Goal: Register for event/course

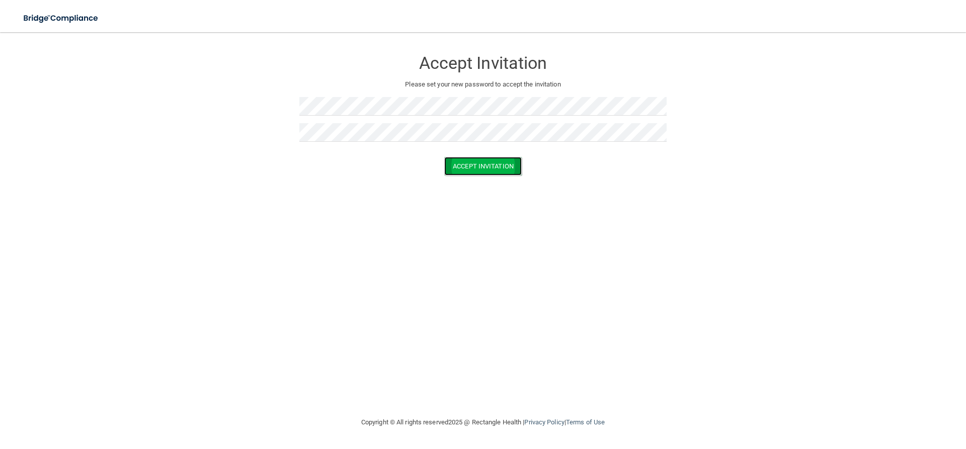
click at [467, 167] on button "Accept Invitation" at bounding box center [482, 166] width 77 height 19
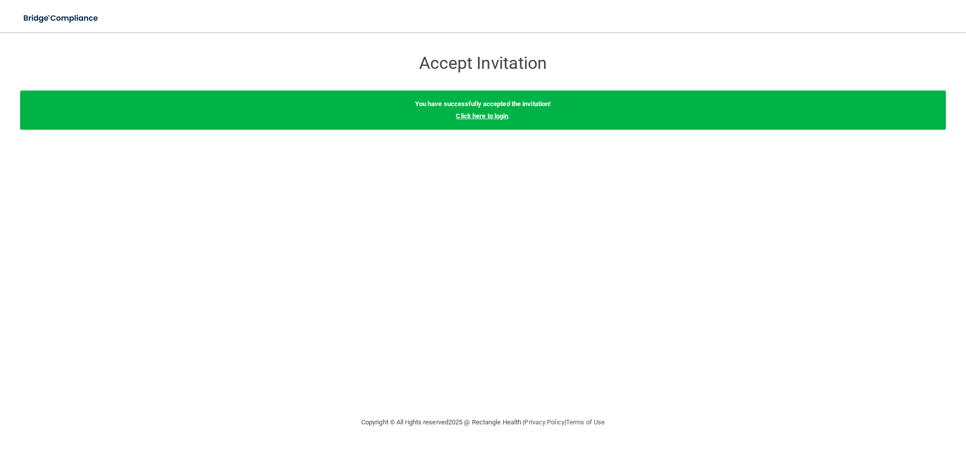
click at [486, 117] on link "Click here to login" at bounding box center [482, 116] width 52 height 8
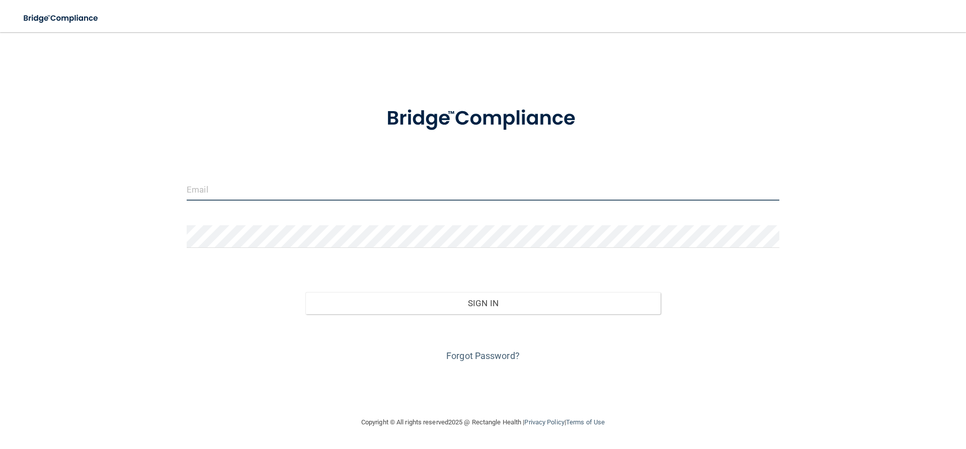
click at [396, 189] on input "email" at bounding box center [483, 189] width 593 height 23
type input "[EMAIL_ADDRESS][DOMAIN_NAME]"
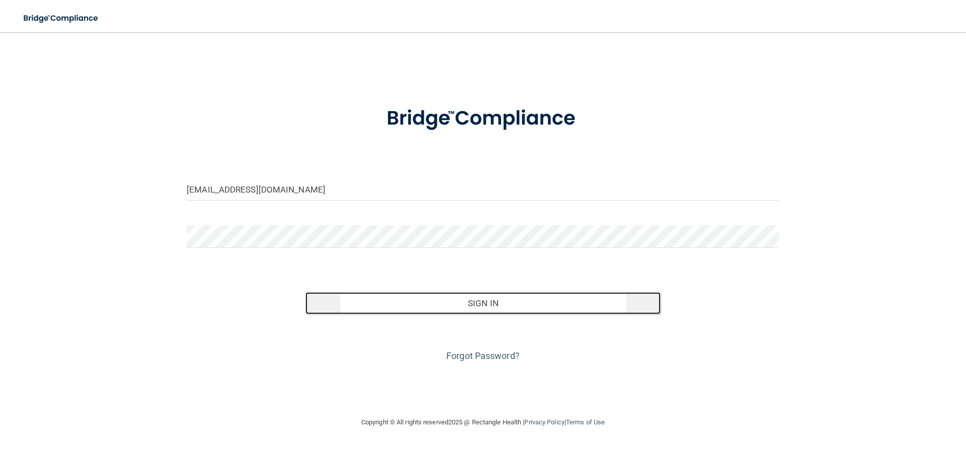
click at [477, 307] on button "Sign In" at bounding box center [483, 303] width 356 height 22
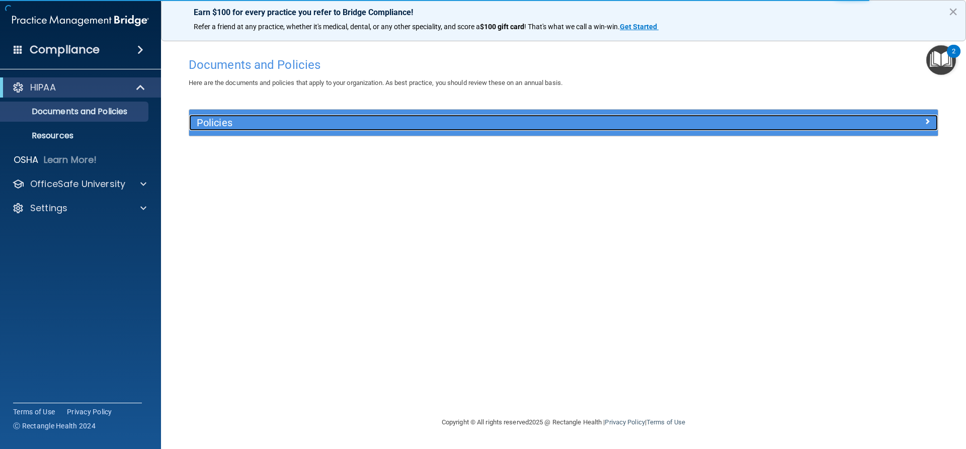
click at [921, 124] on div at bounding box center [844, 121] width 187 height 12
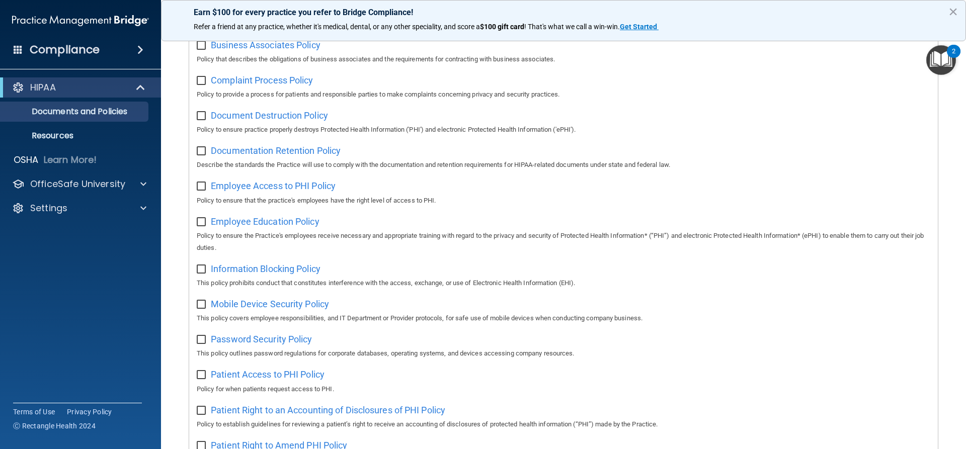
scroll to position [7, 0]
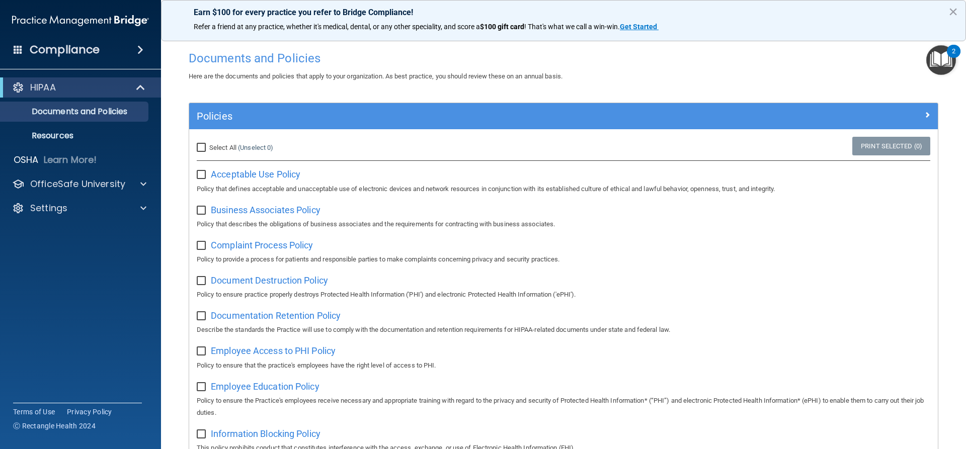
click at [932, 60] on img "Open Resource Center, 2 new notifications" at bounding box center [941, 60] width 30 height 30
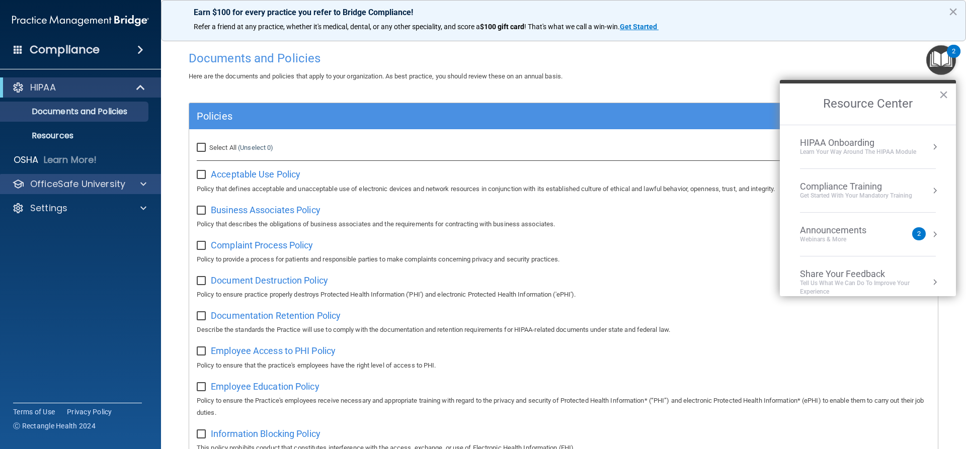
click at [133, 177] on div "OfficeSafe University" at bounding box center [81, 184] width 162 height 20
click at [940, 94] on button "×" at bounding box center [944, 95] width 10 height 16
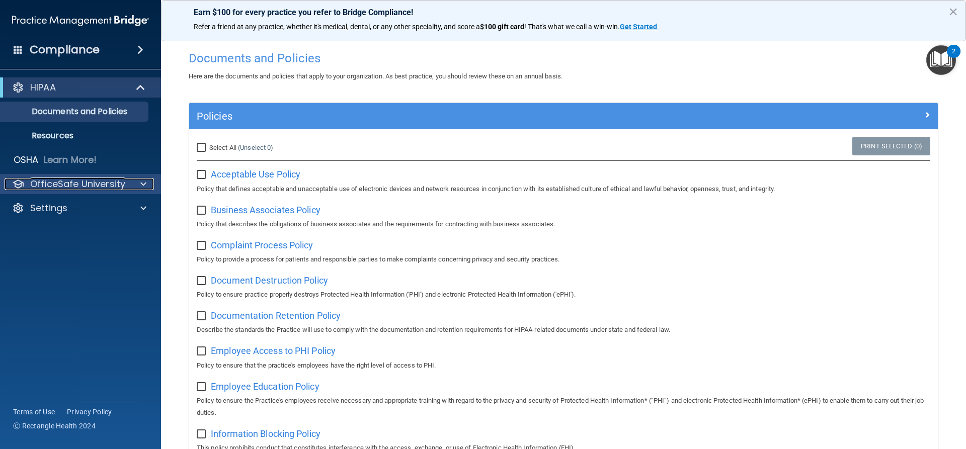
click at [135, 185] on div at bounding box center [141, 184] width 25 height 12
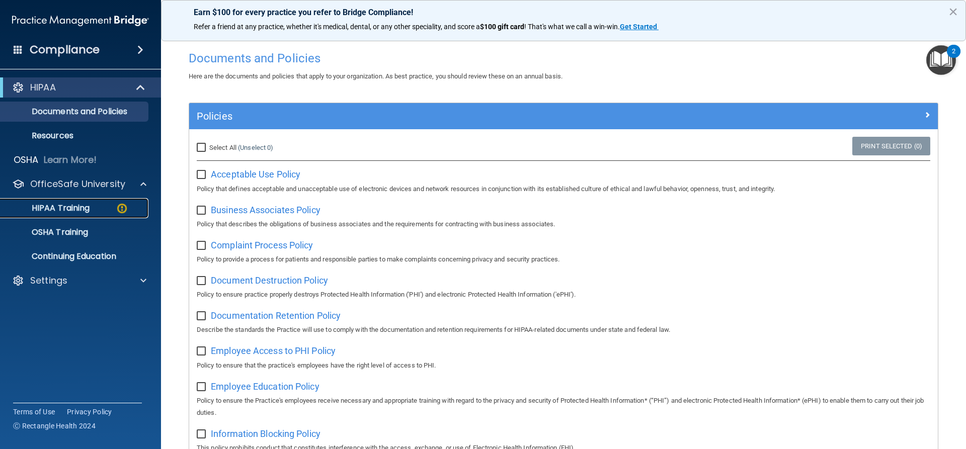
click at [100, 205] on div "HIPAA Training" at bounding box center [75, 208] width 137 height 10
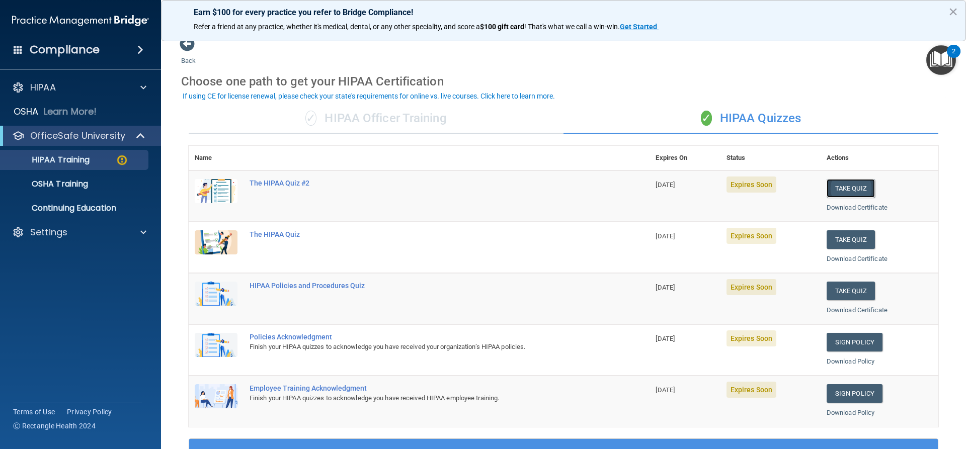
click at [844, 187] on button "Take Quiz" at bounding box center [851, 188] width 48 height 19
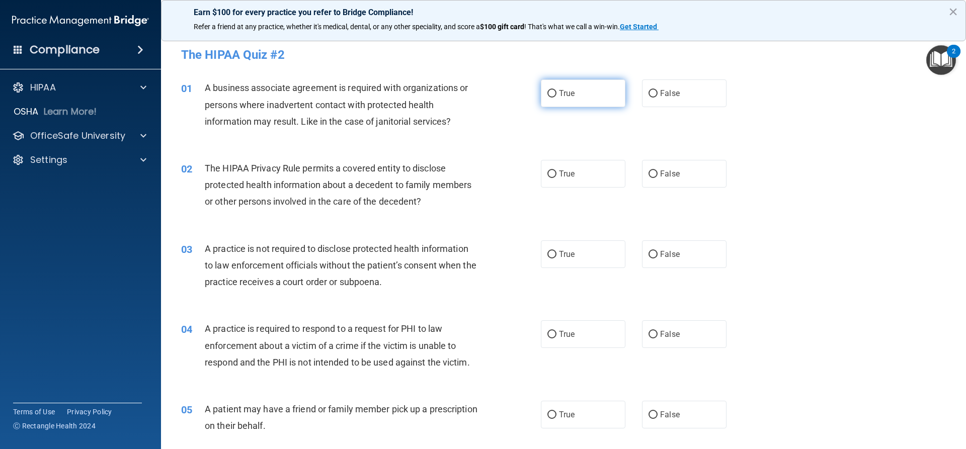
click at [547, 92] on input "True" at bounding box center [551, 94] width 9 height 8
radio input "true"
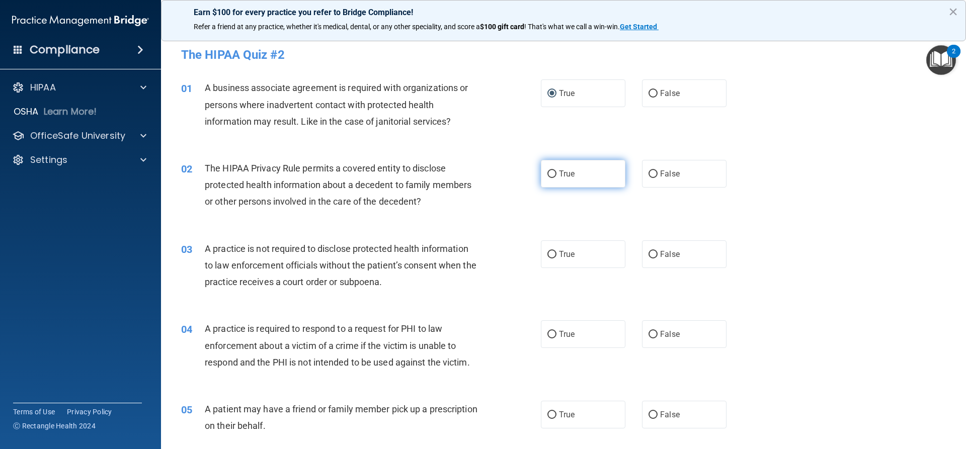
click at [550, 178] on input "True" at bounding box center [551, 175] width 9 height 8
radio input "true"
click at [550, 178] on input "True" at bounding box center [551, 175] width 9 height 8
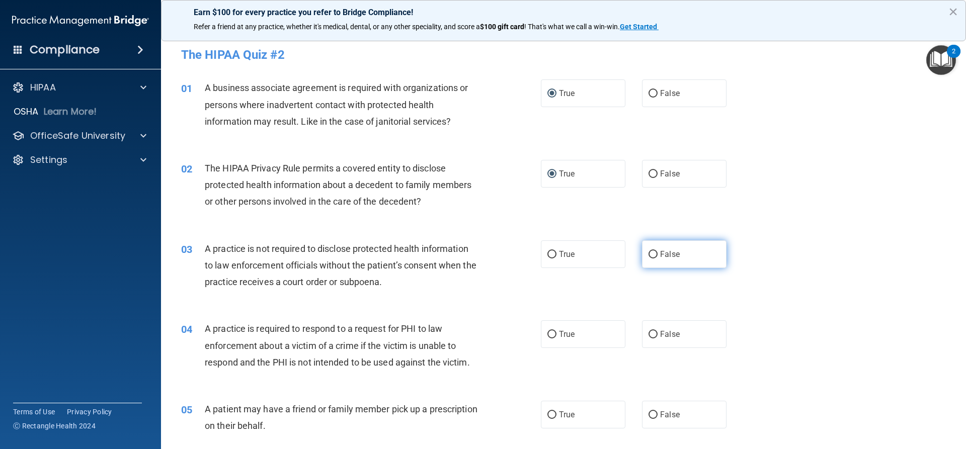
click at [654, 253] on label "False" at bounding box center [684, 255] width 85 height 28
click at [654, 253] on input "False" at bounding box center [653, 255] width 9 height 8
radio input "true"
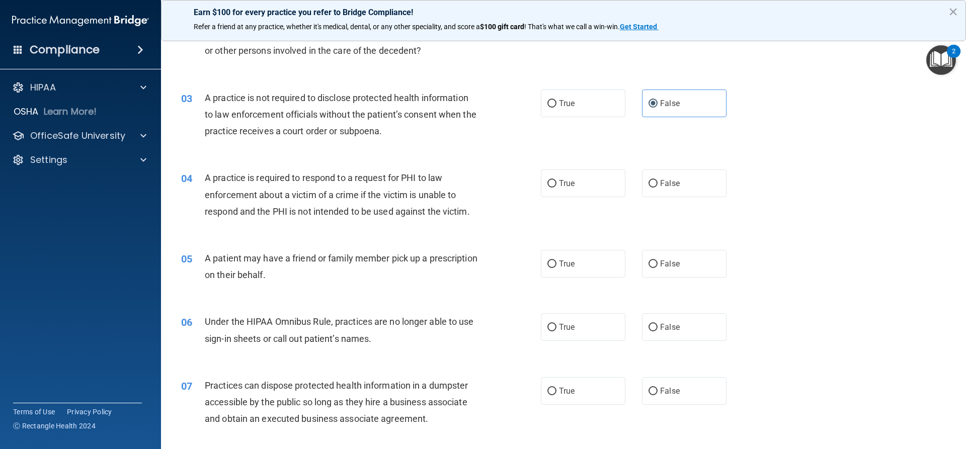
scroll to position [201, 0]
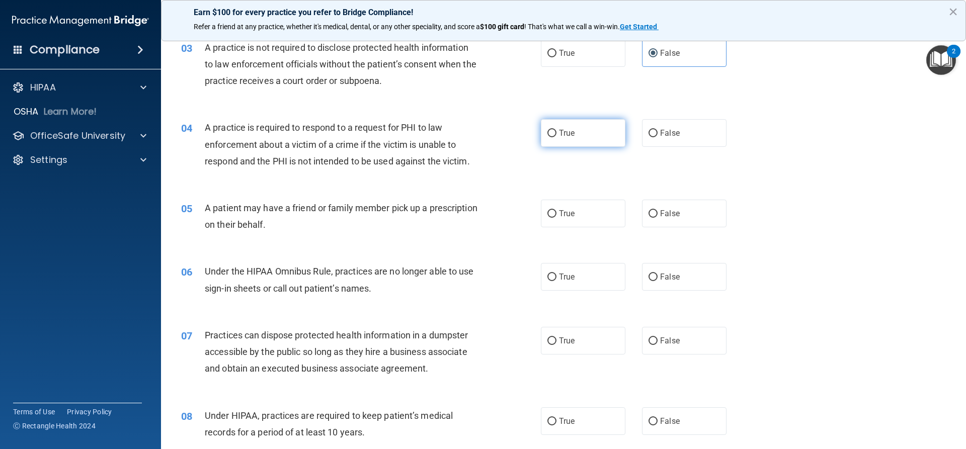
click at [550, 135] on input "True" at bounding box center [551, 134] width 9 height 8
radio input "true"
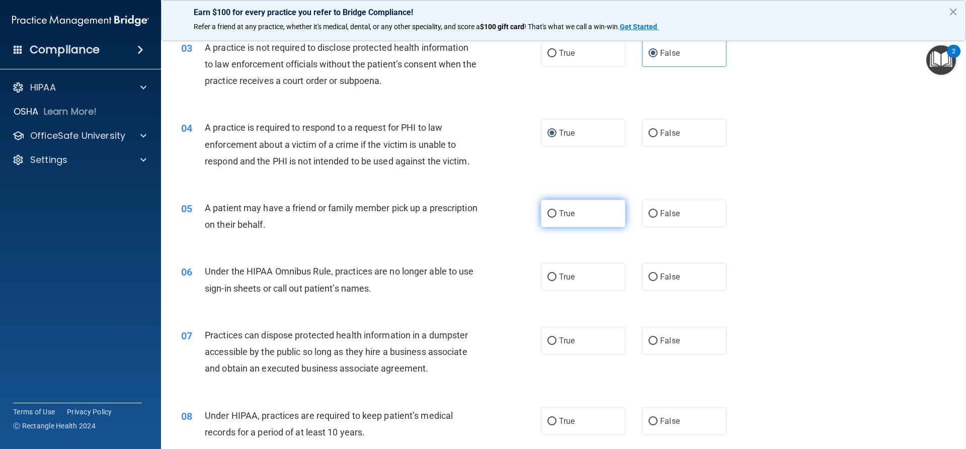
click at [549, 215] on input "True" at bounding box center [551, 214] width 9 height 8
radio input "true"
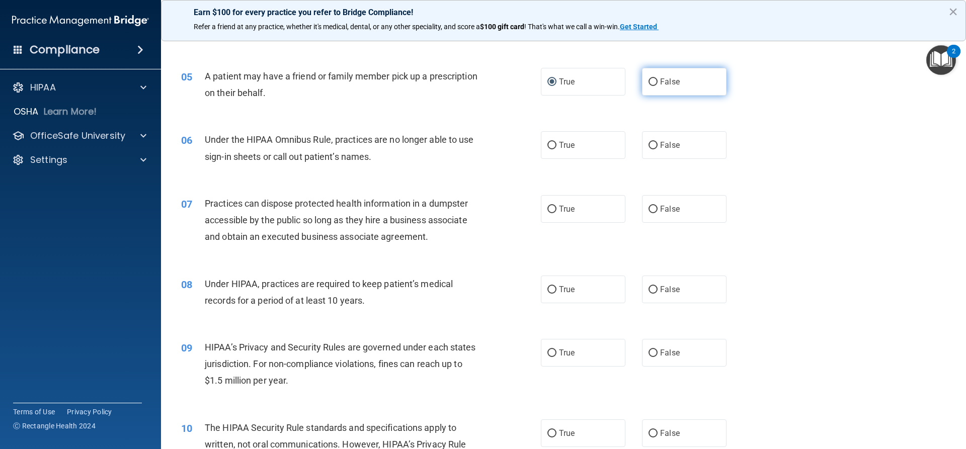
scroll to position [352, 0]
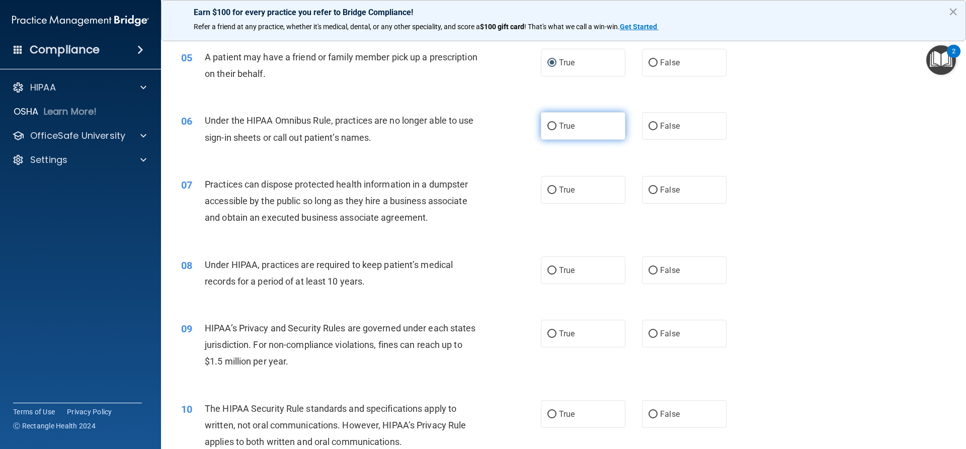
click at [551, 128] on input "True" at bounding box center [551, 127] width 9 height 8
radio input "true"
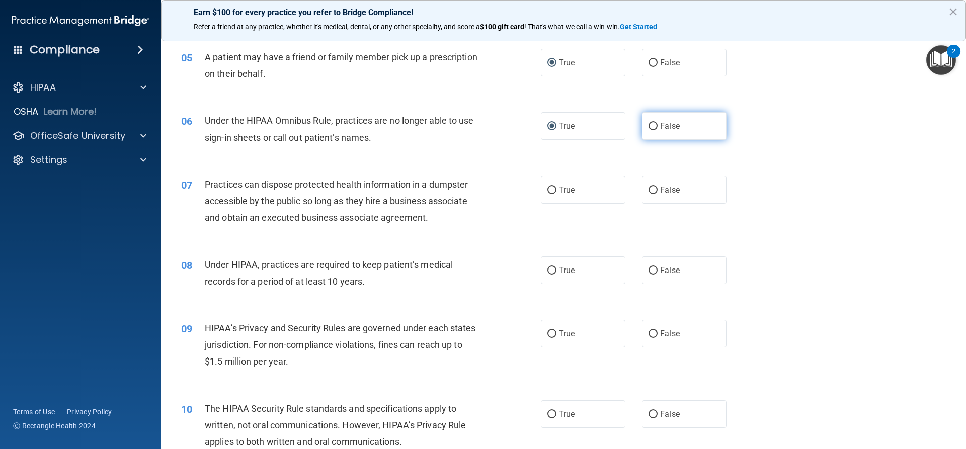
click at [650, 128] on input "False" at bounding box center [653, 127] width 9 height 8
radio input "true"
click at [650, 128] on input "False" at bounding box center [653, 127] width 9 height 8
radio input "false"
click at [652, 190] on input "False" at bounding box center [653, 191] width 9 height 8
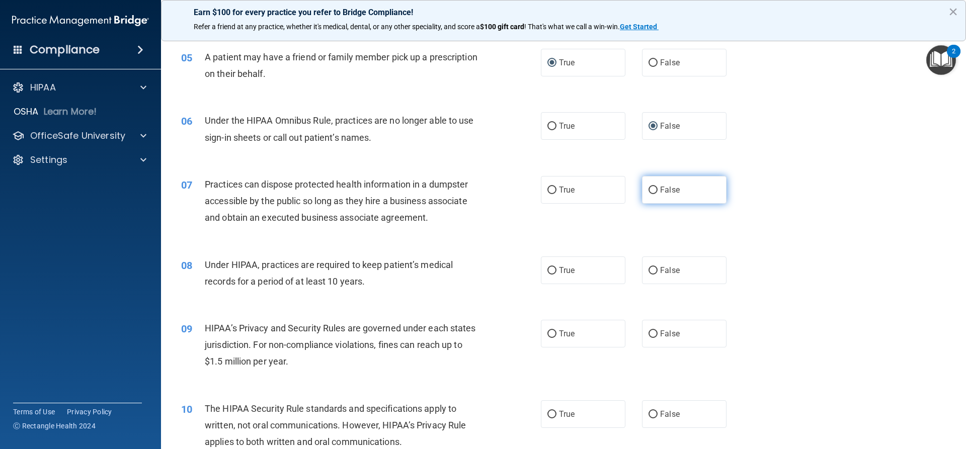
radio input "true"
click at [652, 190] on input "False" at bounding box center [653, 191] width 9 height 8
click at [551, 268] on input "True" at bounding box center [551, 271] width 9 height 8
radio input "true"
click at [547, 335] on input "True" at bounding box center [551, 335] width 9 height 8
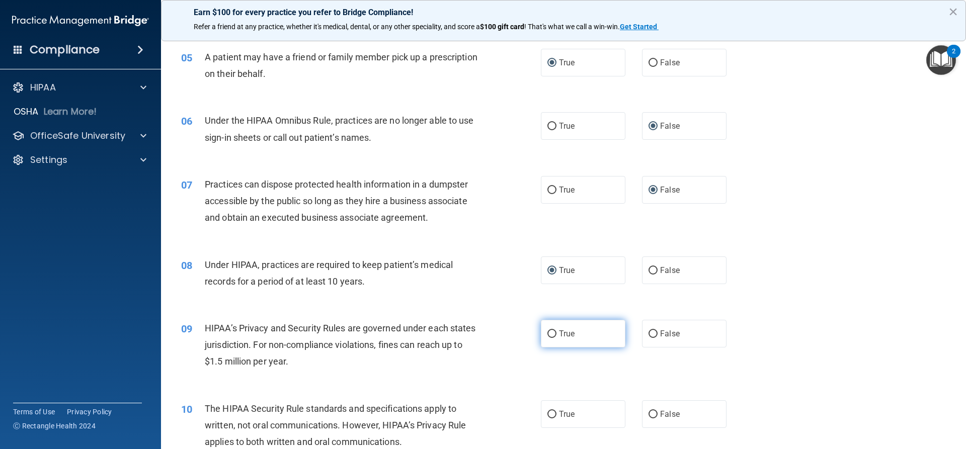
radio input "true"
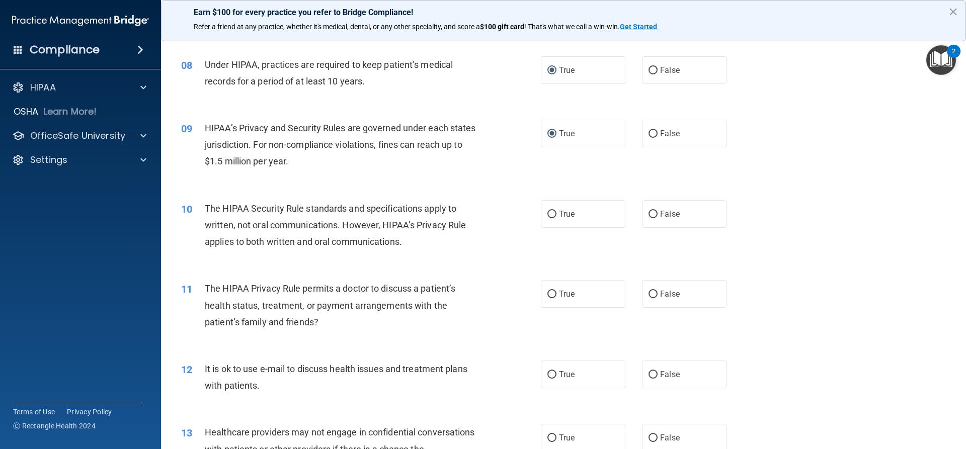
scroll to position [553, 0]
click at [649, 218] on label "False" at bounding box center [684, 213] width 85 height 28
click at [649, 217] on input "False" at bounding box center [653, 214] width 9 height 8
radio input "true"
click at [549, 294] on input "True" at bounding box center [551, 294] width 9 height 8
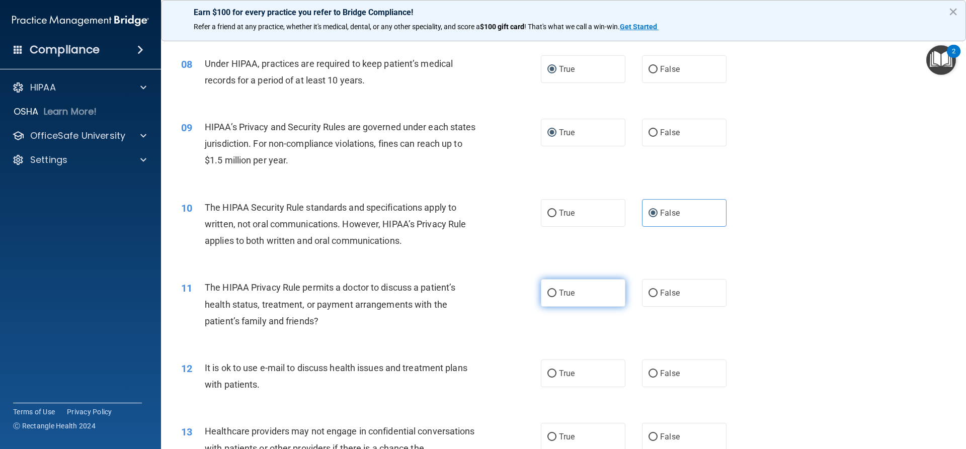
radio input "true"
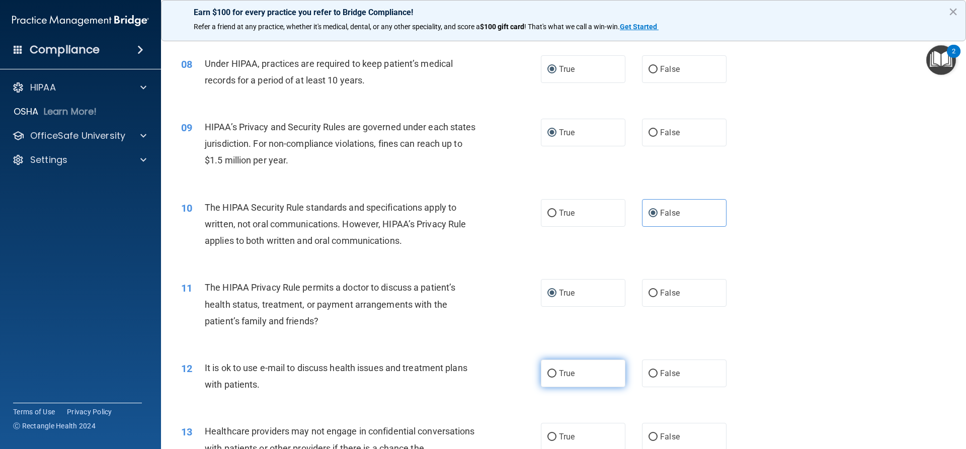
click at [551, 373] on input "True" at bounding box center [551, 374] width 9 height 8
radio input "true"
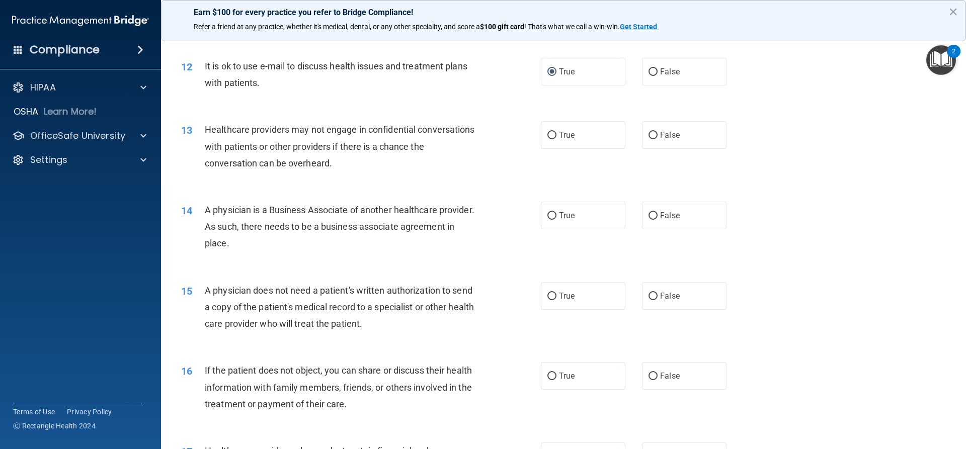
scroll to position [906, 0]
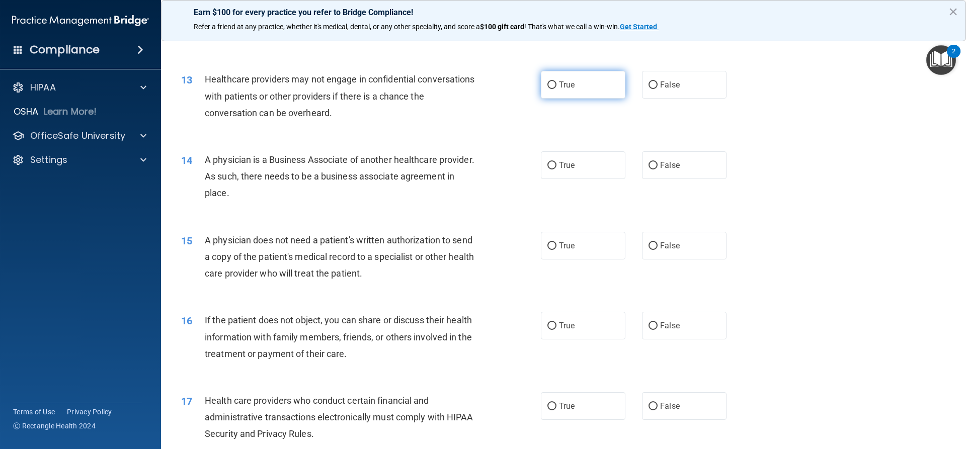
click at [547, 88] on input "True" at bounding box center [551, 86] width 9 height 8
radio input "true"
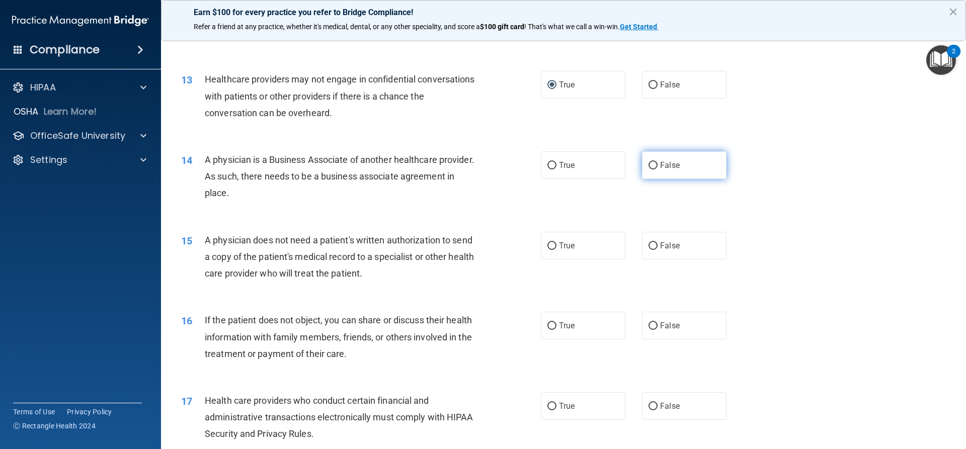
click at [654, 164] on label "False" at bounding box center [684, 165] width 85 height 28
click at [654, 164] on input "False" at bounding box center [653, 166] width 9 height 8
radio input "true"
click at [549, 245] on input "True" at bounding box center [551, 247] width 9 height 8
radio input "true"
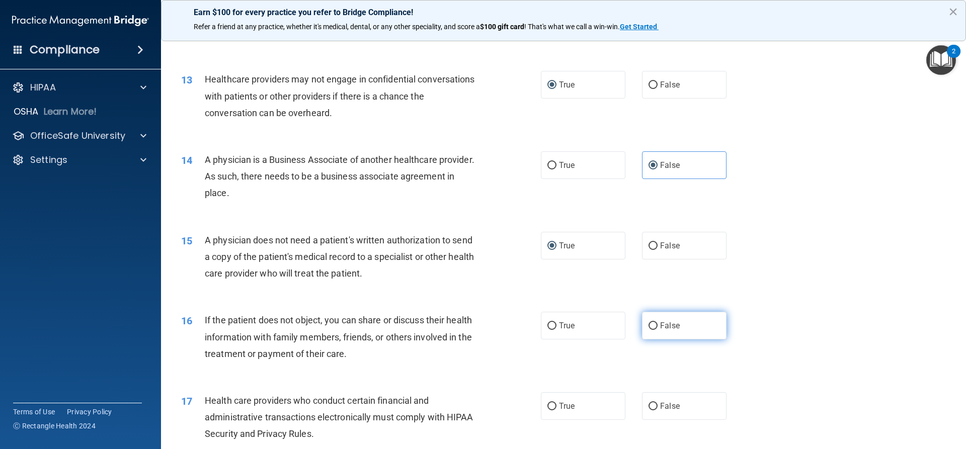
click at [643, 325] on label "False" at bounding box center [684, 326] width 85 height 28
click at [649, 325] on input "False" at bounding box center [653, 327] width 9 height 8
radio input "true"
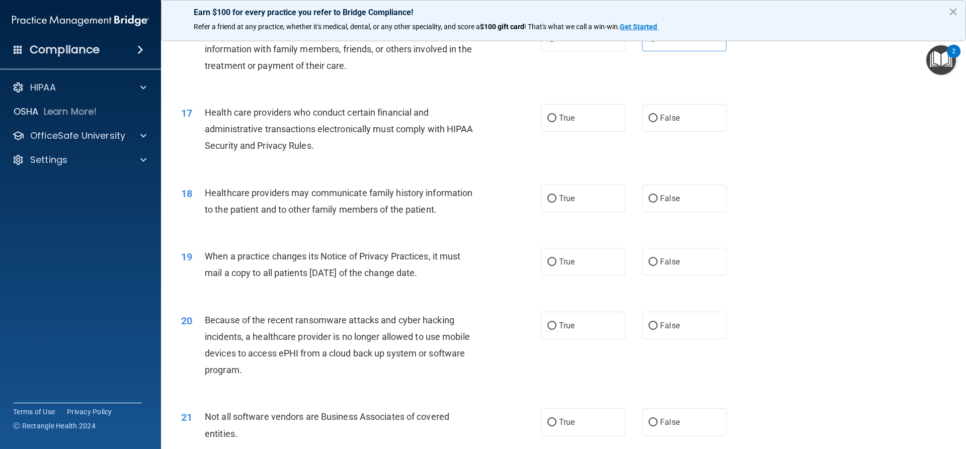
scroll to position [1208, 0]
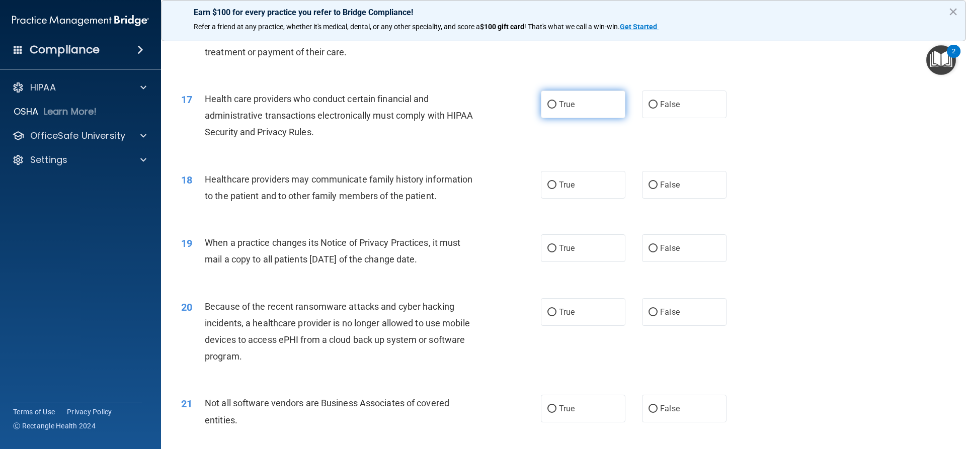
click at [548, 104] on input "True" at bounding box center [551, 105] width 9 height 8
radio input "true"
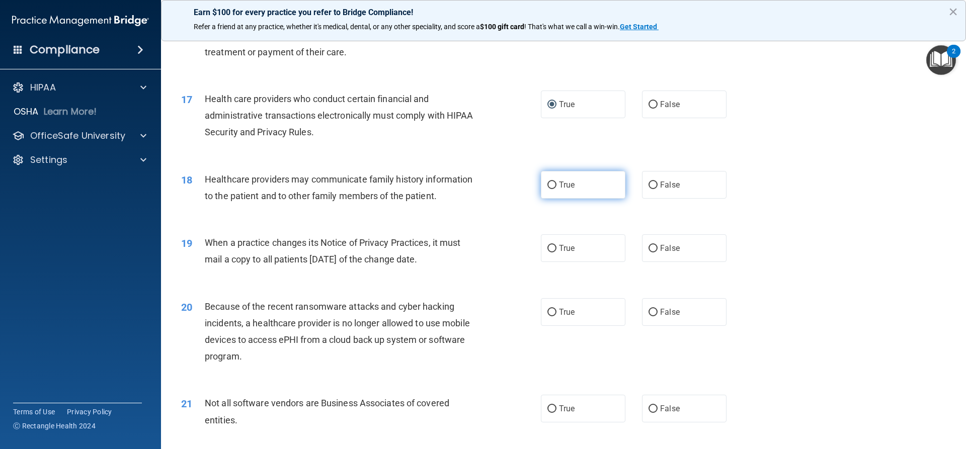
click at [547, 183] on input "True" at bounding box center [551, 186] width 9 height 8
radio input "true"
click at [552, 249] on input "True" at bounding box center [551, 249] width 9 height 8
radio input "true"
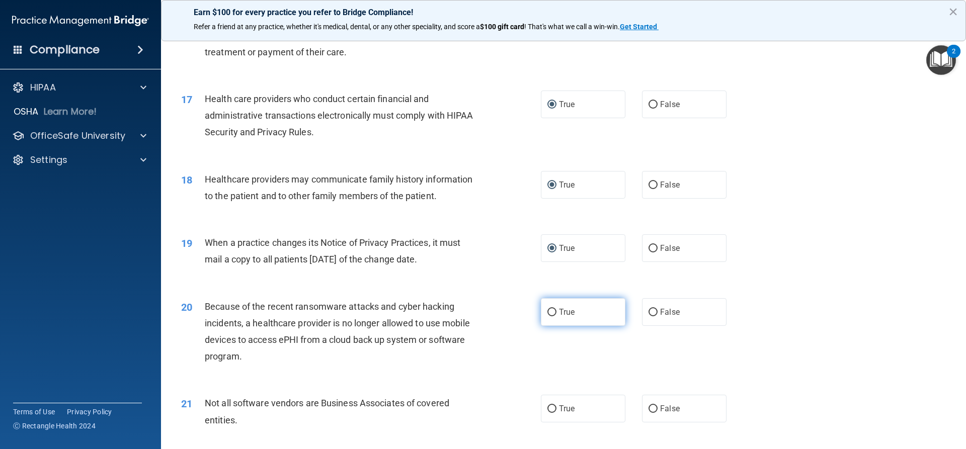
click at [547, 311] on input "True" at bounding box center [551, 313] width 9 height 8
radio input "true"
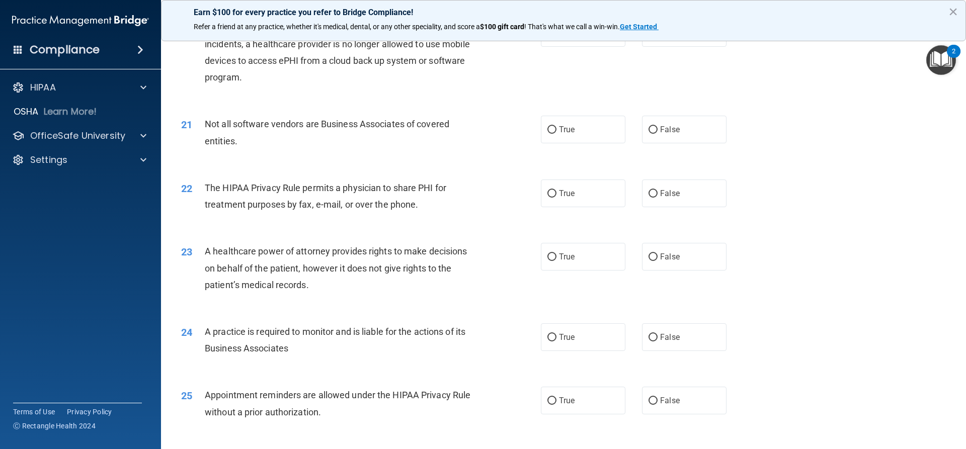
scroll to position [1509, 0]
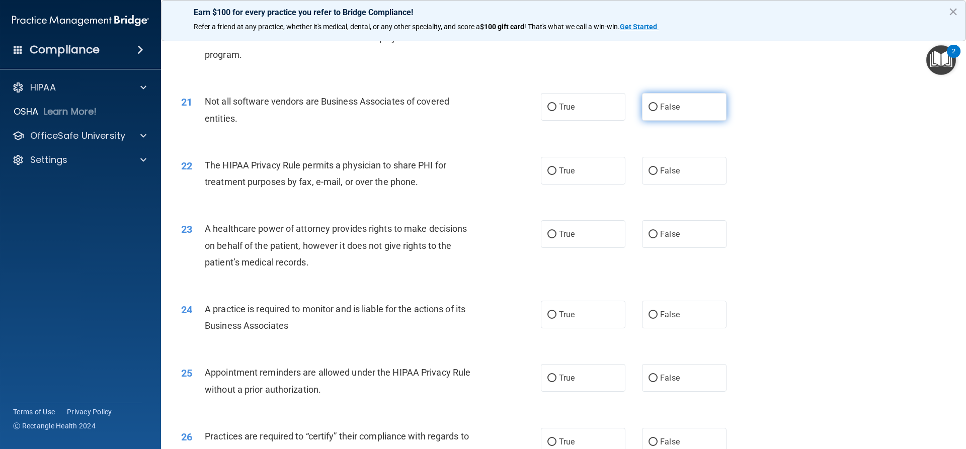
click at [653, 106] on label "False" at bounding box center [684, 107] width 85 height 28
click at [653, 106] on input "False" at bounding box center [653, 108] width 9 height 8
radio input "true"
click at [547, 173] on input "True" at bounding box center [551, 172] width 9 height 8
radio input "true"
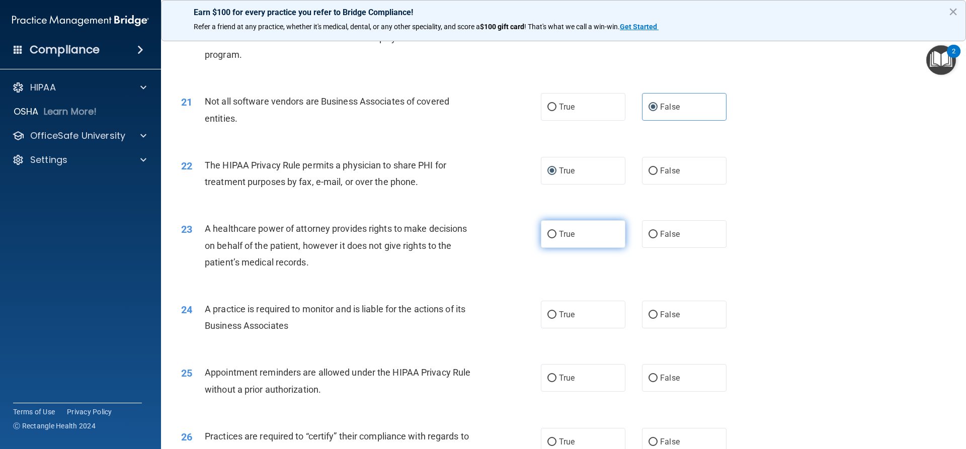
click at [547, 238] on input "True" at bounding box center [551, 235] width 9 height 8
radio input "true"
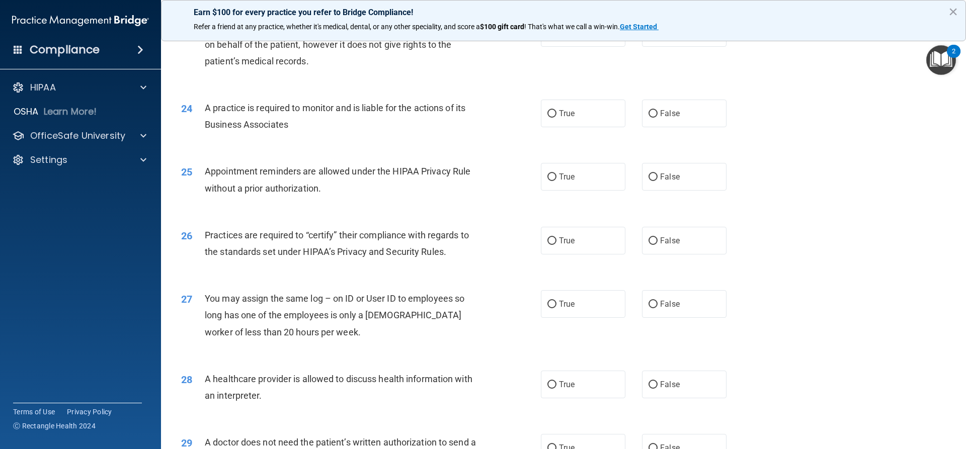
scroll to position [1761, 0]
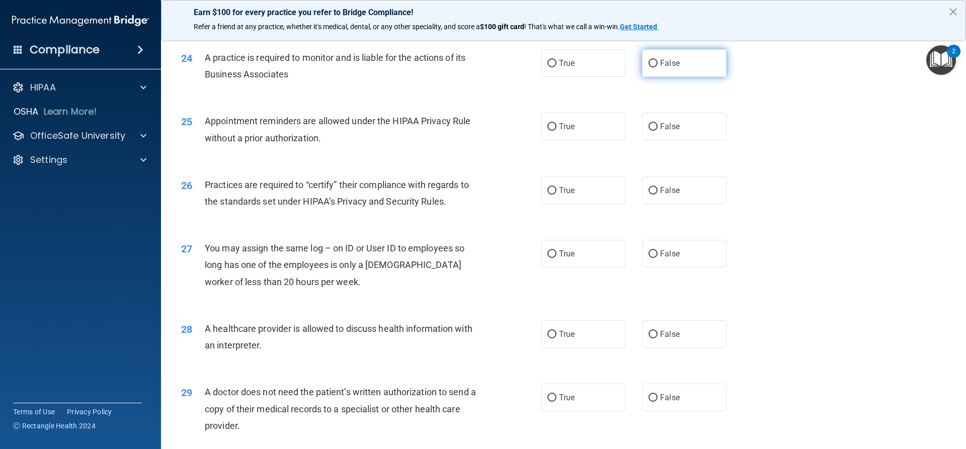
click at [649, 62] on input "False" at bounding box center [653, 64] width 9 height 8
radio input "true"
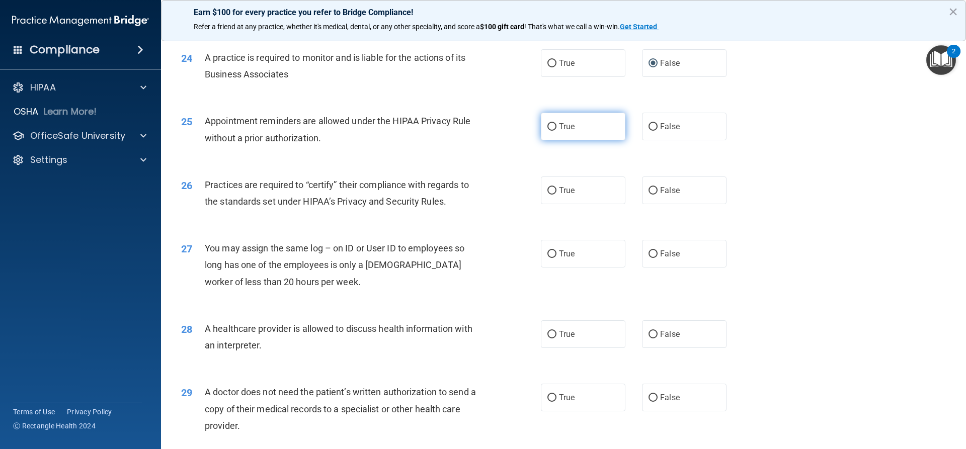
click at [550, 123] on input "True" at bounding box center [551, 127] width 9 height 8
radio input "true"
click at [550, 123] on input "True" at bounding box center [551, 127] width 9 height 8
click at [550, 187] on input "True" at bounding box center [551, 191] width 9 height 8
radio input "true"
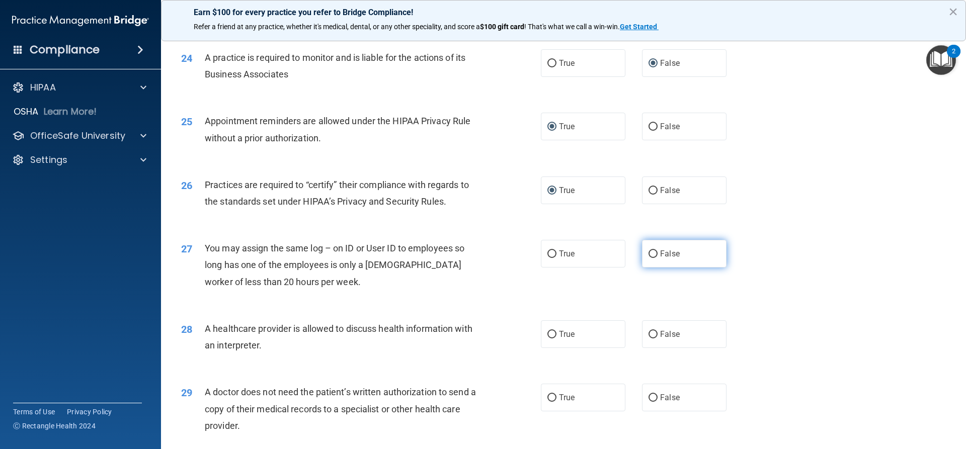
click at [652, 256] on input "False" at bounding box center [653, 255] width 9 height 8
radio input "true"
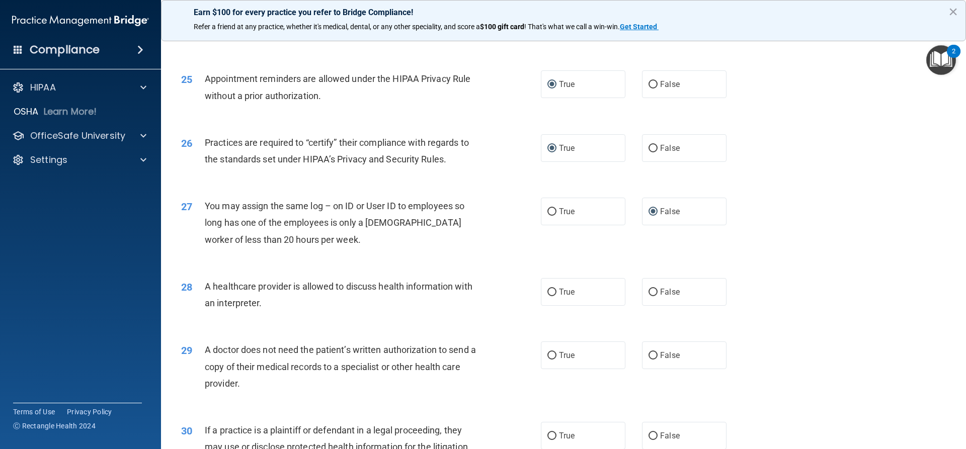
scroll to position [1893, 0]
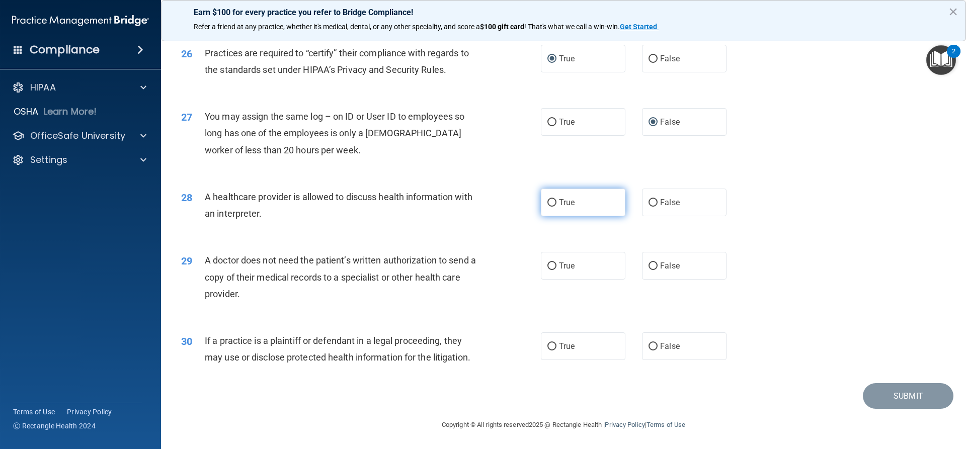
click at [551, 200] on input "True" at bounding box center [551, 203] width 9 height 8
radio input "true"
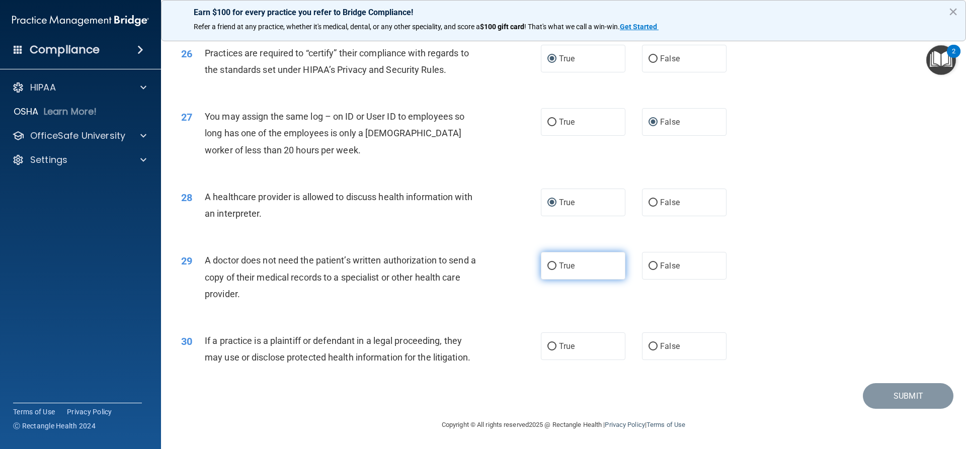
click at [551, 263] on input "True" at bounding box center [551, 267] width 9 height 8
radio input "true"
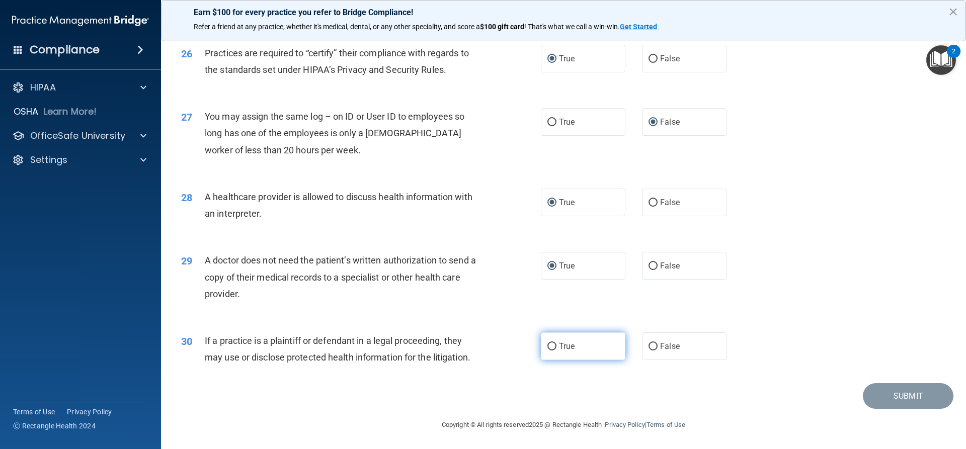
click at [547, 344] on input "True" at bounding box center [551, 347] width 9 height 8
radio input "true"
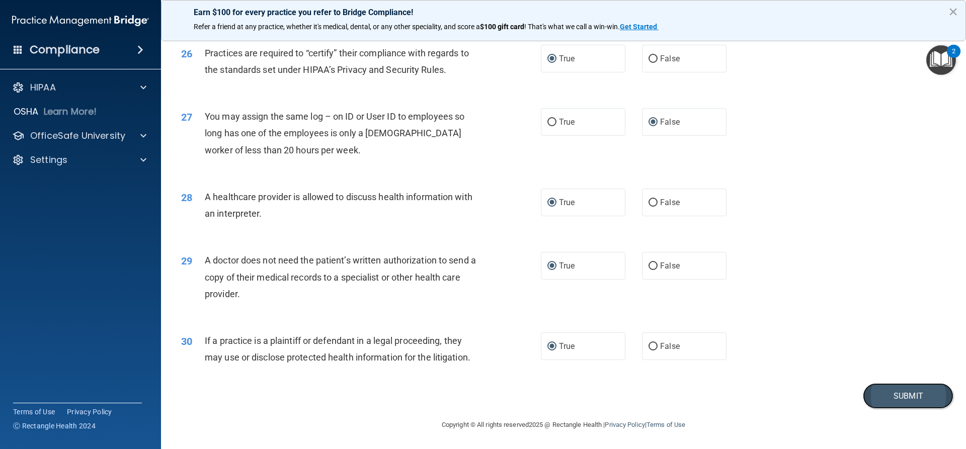
click at [900, 403] on button "Submit" at bounding box center [908, 396] width 91 height 26
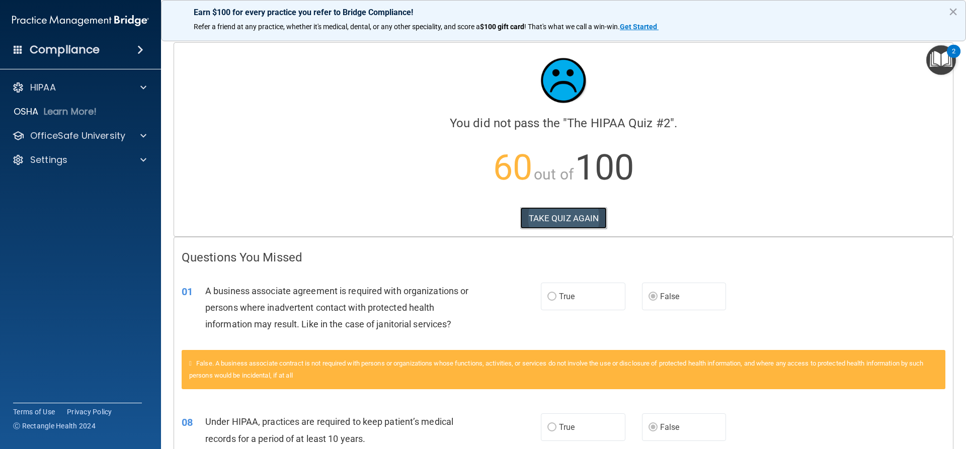
click at [556, 216] on button "TAKE QUIZ AGAIN" at bounding box center [563, 218] width 87 height 22
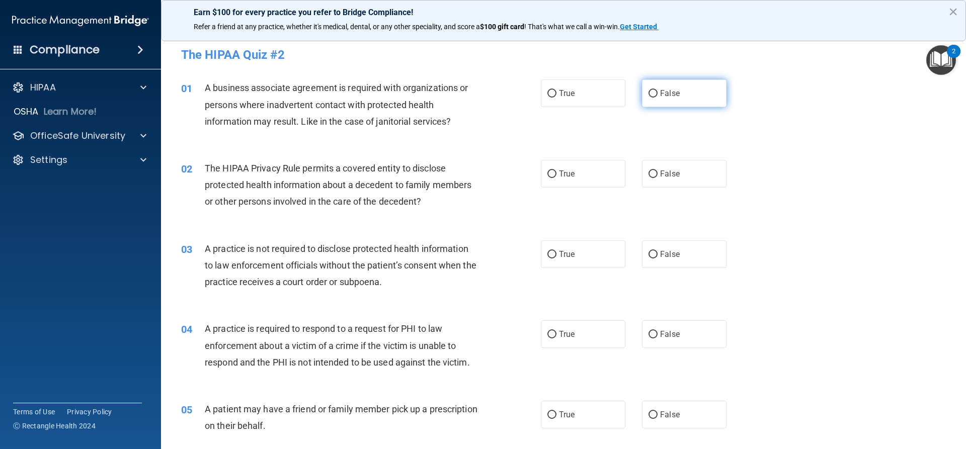
click at [649, 94] on input "False" at bounding box center [653, 94] width 9 height 8
radio input "true"
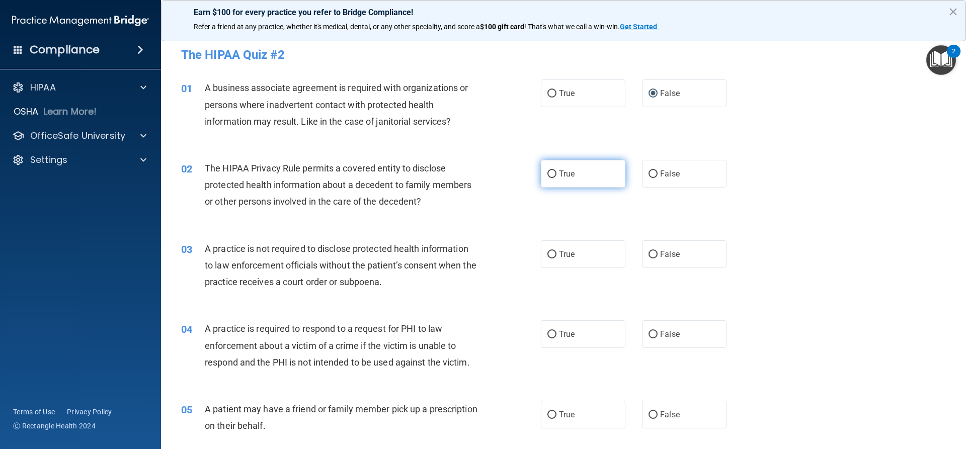
click at [547, 171] on input "True" at bounding box center [551, 175] width 9 height 8
radio input "true"
drag, startPoint x: 651, startPoint y: 256, endPoint x: 644, endPoint y: 273, distance: 18.3
click at [651, 256] on input "False" at bounding box center [653, 255] width 9 height 8
radio input "true"
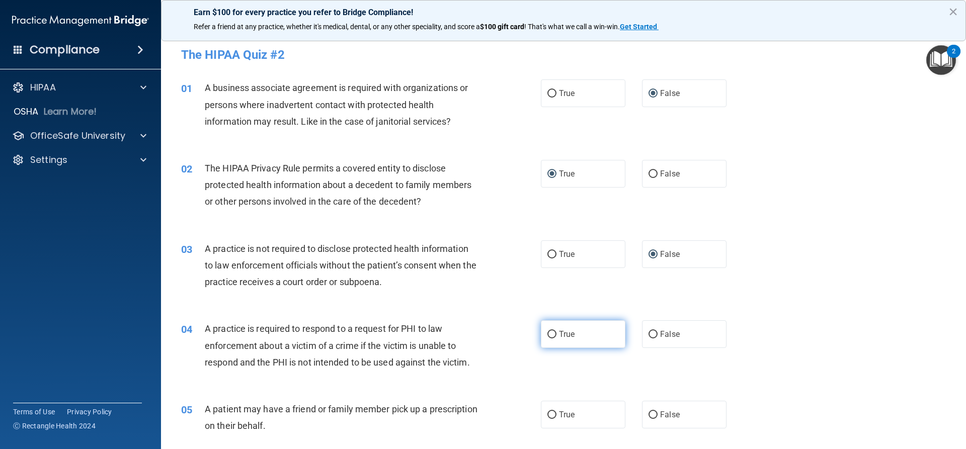
click at [547, 336] on input "True" at bounding box center [551, 335] width 9 height 8
radio input "true"
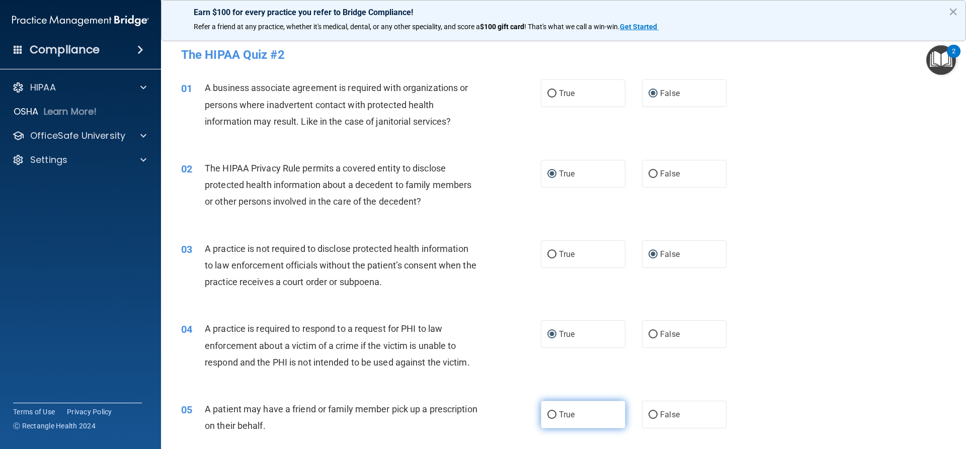
click at [547, 414] on input "True" at bounding box center [551, 416] width 9 height 8
radio input "true"
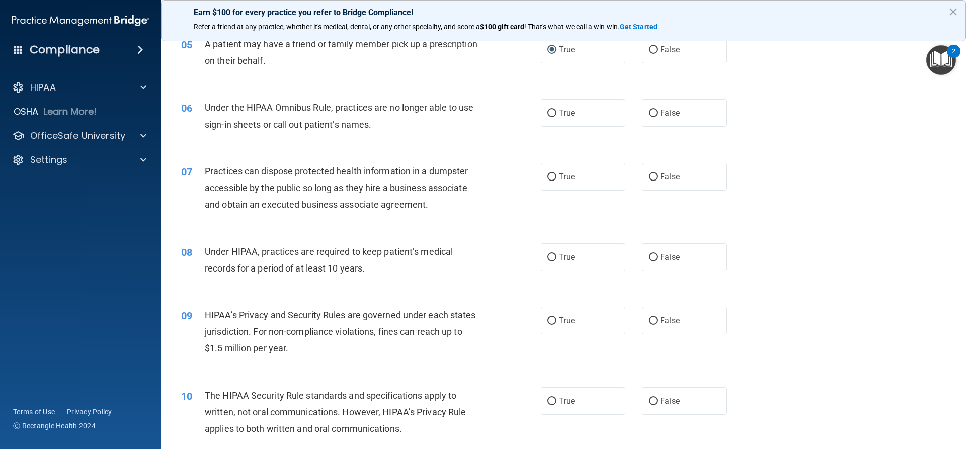
scroll to position [403, 0]
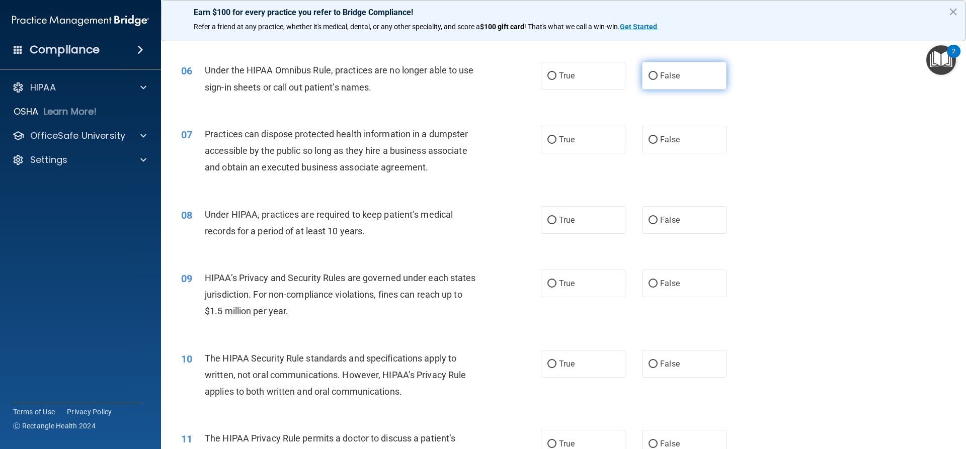
click at [650, 77] on input "False" at bounding box center [653, 76] width 9 height 8
radio input "true"
click at [650, 142] on input "False" at bounding box center [653, 140] width 9 height 8
radio input "true"
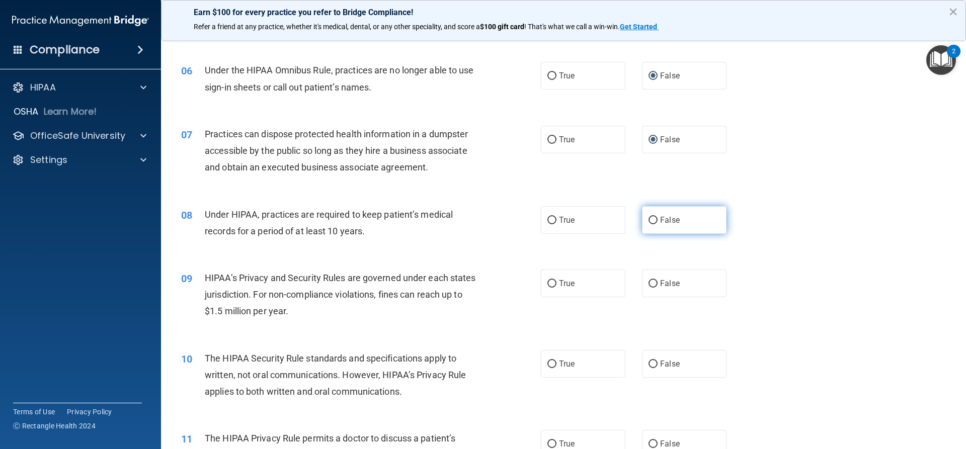
click at [651, 221] on input "False" at bounding box center [653, 221] width 9 height 8
radio input "true"
click at [649, 282] on input "False" at bounding box center [653, 284] width 9 height 8
radio input "true"
click at [547, 362] on input "True" at bounding box center [551, 365] width 9 height 8
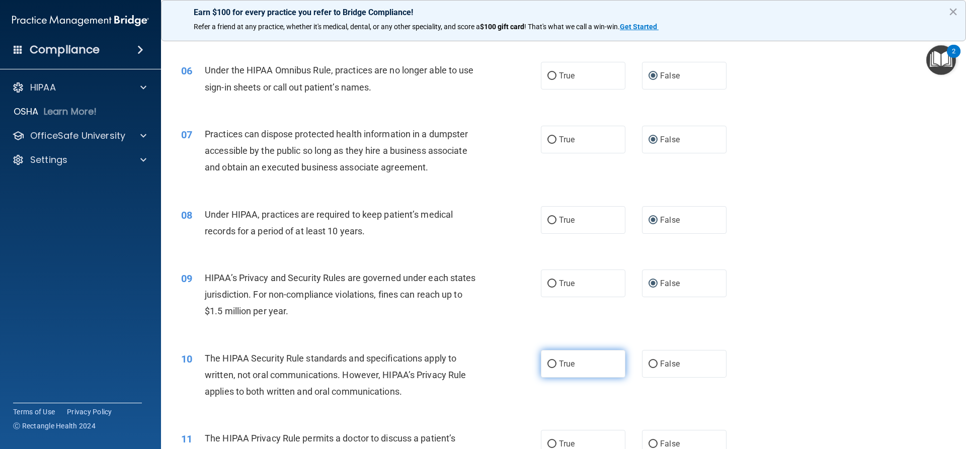
radio input "true"
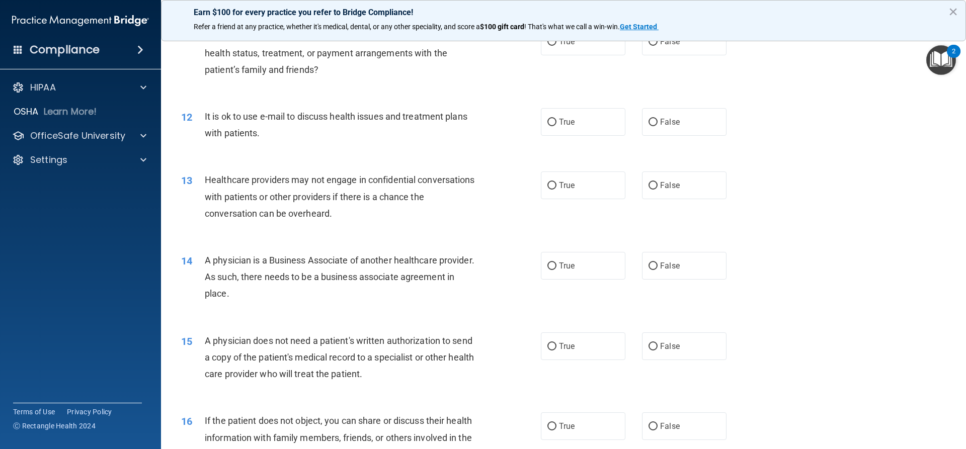
scroll to position [755, 0]
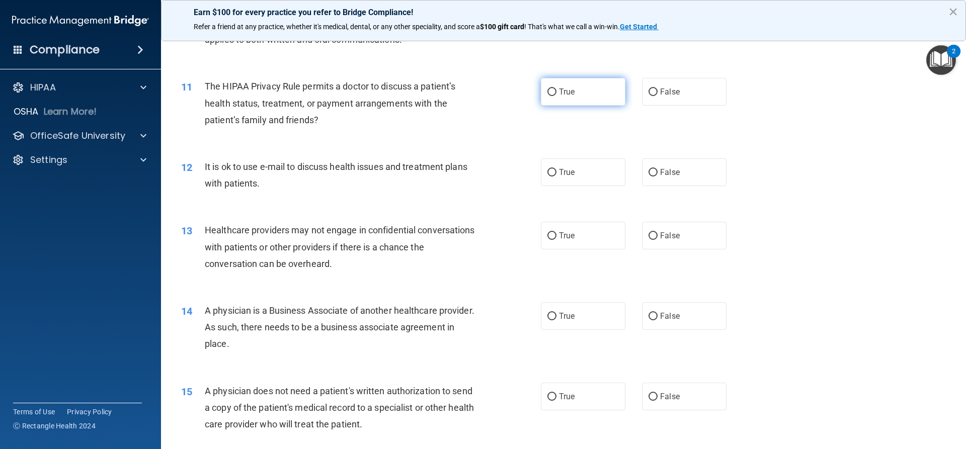
click at [547, 94] on input "True" at bounding box center [551, 93] width 9 height 8
radio input "true"
click at [547, 173] on input "True" at bounding box center [551, 173] width 9 height 8
radio input "true"
click at [650, 234] on input "False" at bounding box center [653, 236] width 9 height 8
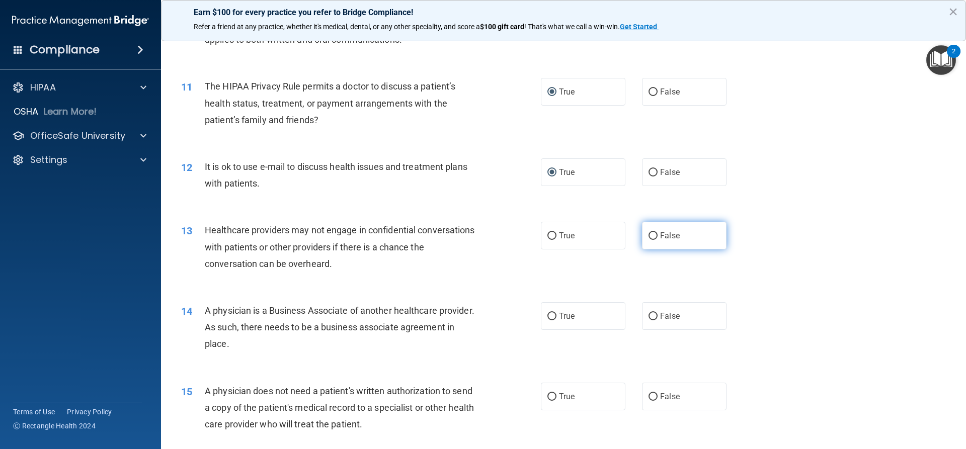
radio input "true"
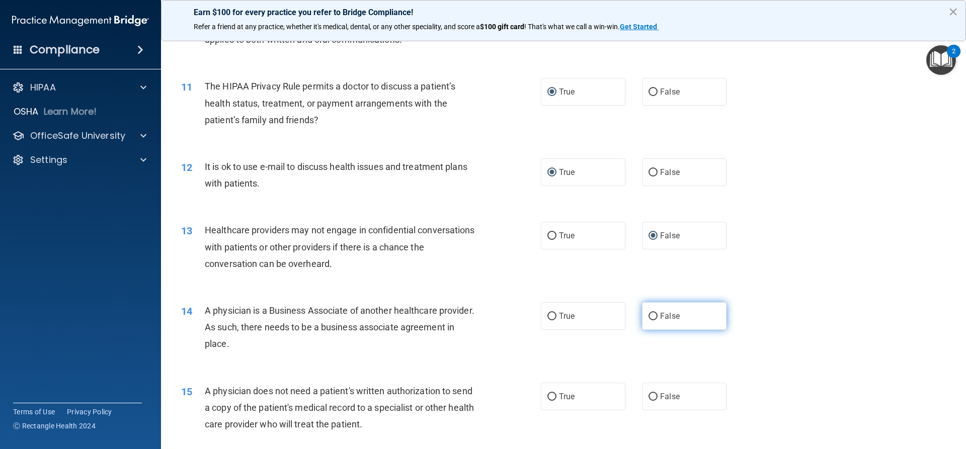
click at [652, 315] on input "False" at bounding box center [653, 317] width 9 height 8
radio input "true"
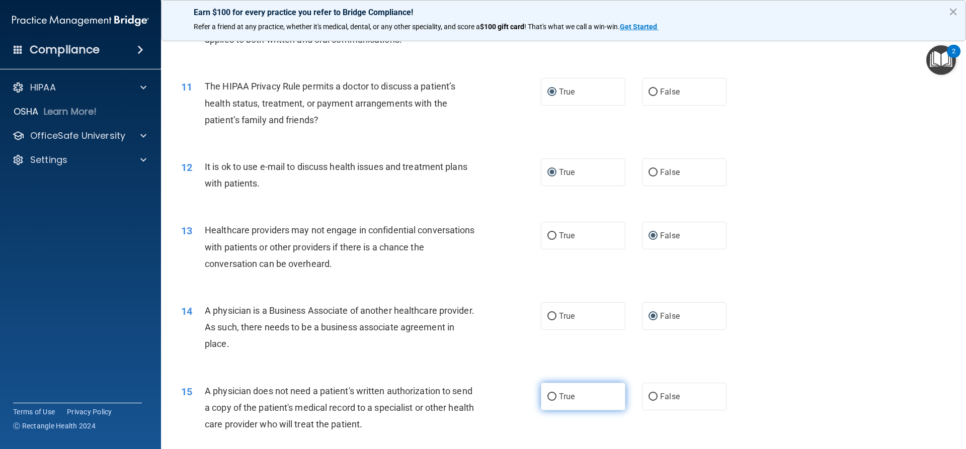
click at [547, 396] on input "True" at bounding box center [551, 397] width 9 height 8
radio input "true"
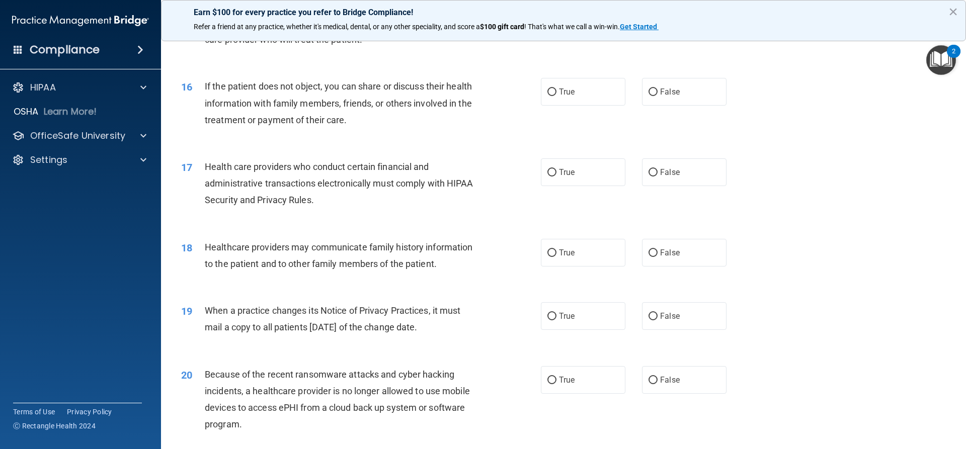
scroll to position [1157, 0]
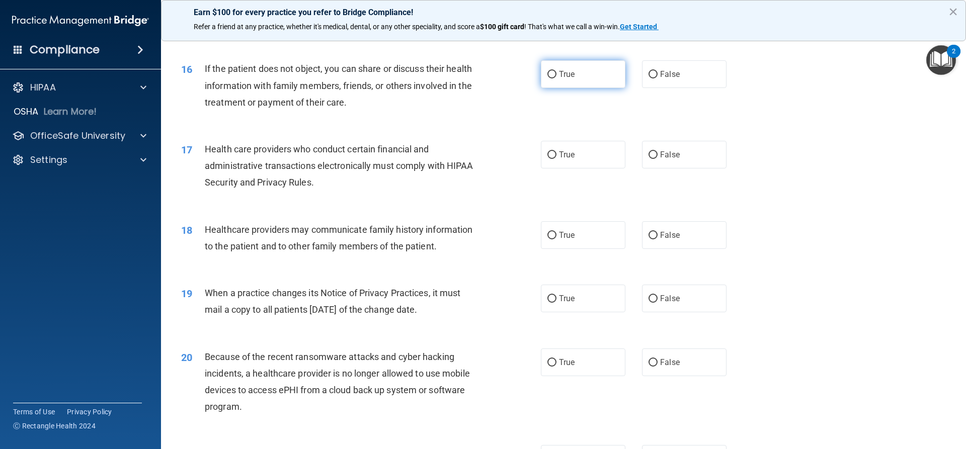
click at [549, 75] on input "True" at bounding box center [551, 75] width 9 height 8
radio input "true"
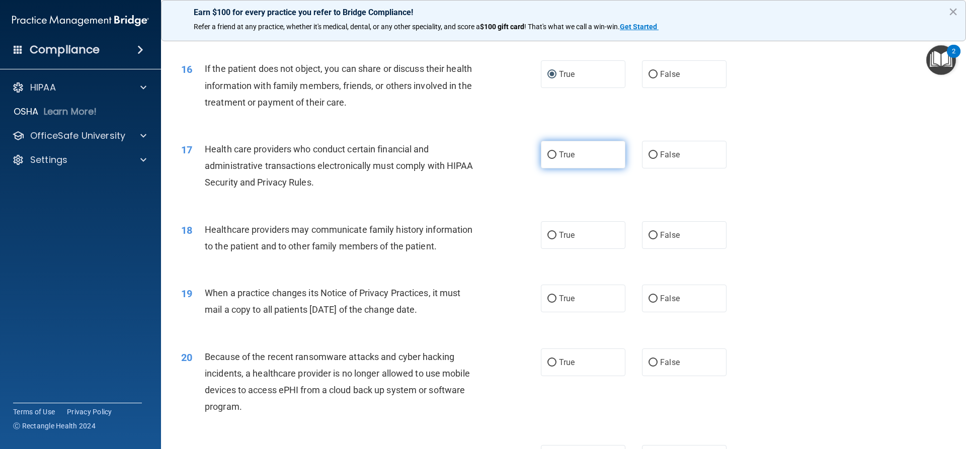
click at [547, 155] on input "True" at bounding box center [551, 155] width 9 height 8
radio input "true"
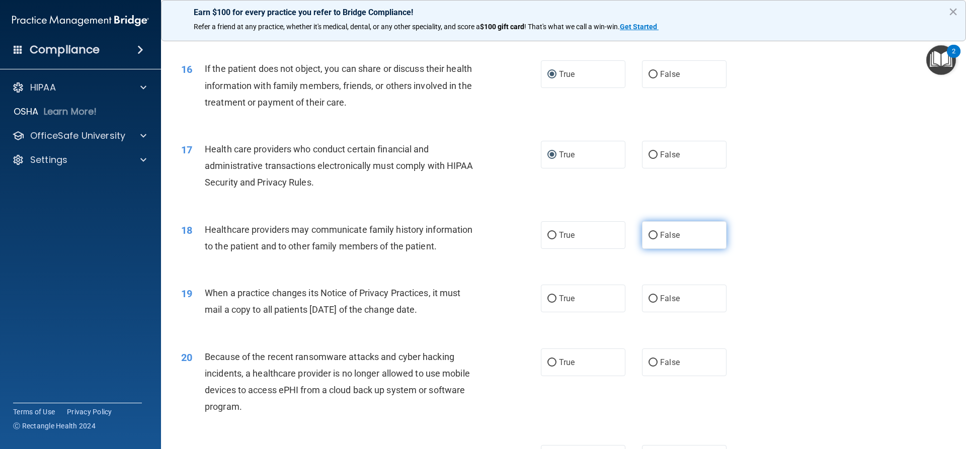
click at [651, 230] on label "False" at bounding box center [684, 235] width 85 height 28
click at [651, 232] on input "False" at bounding box center [653, 236] width 9 height 8
radio input "true"
click at [647, 292] on label "False" at bounding box center [684, 299] width 85 height 28
click at [649, 295] on input "False" at bounding box center [653, 299] width 9 height 8
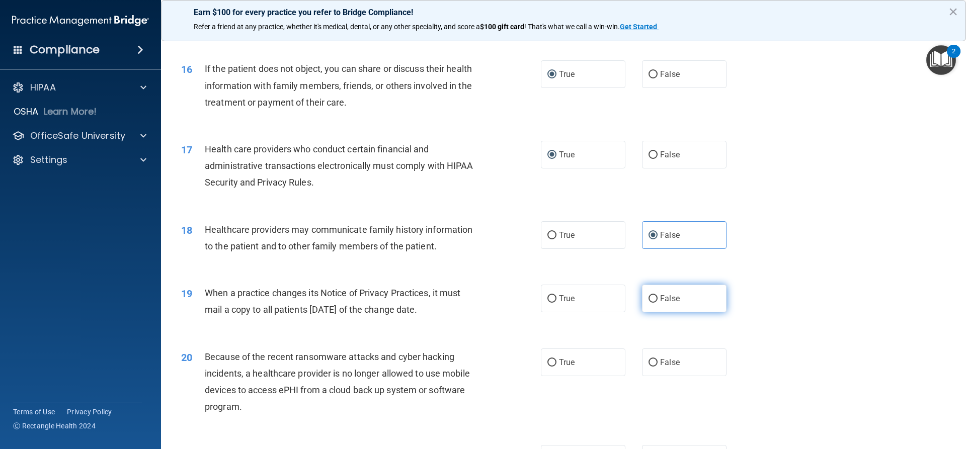
radio input "true"
click at [649, 361] on input "False" at bounding box center [653, 363] width 9 height 8
radio input "true"
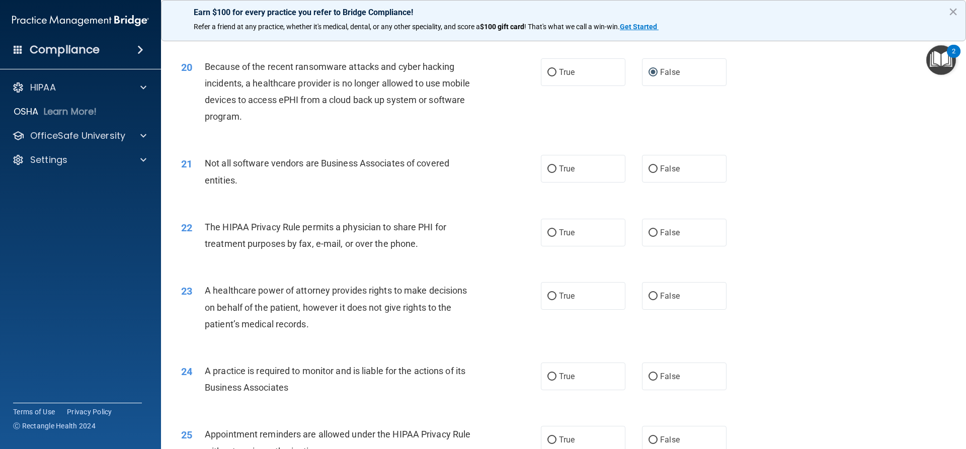
scroll to position [1459, 0]
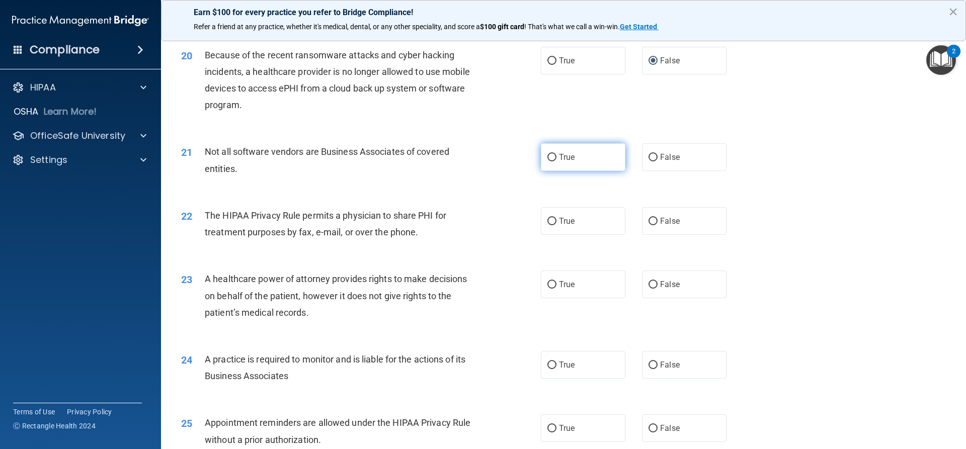
click at [550, 158] on input "True" at bounding box center [551, 158] width 9 height 8
radio input "true"
click at [550, 222] on input "True" at bounding box center [551, 222] width 9 height 8
radio input "true"
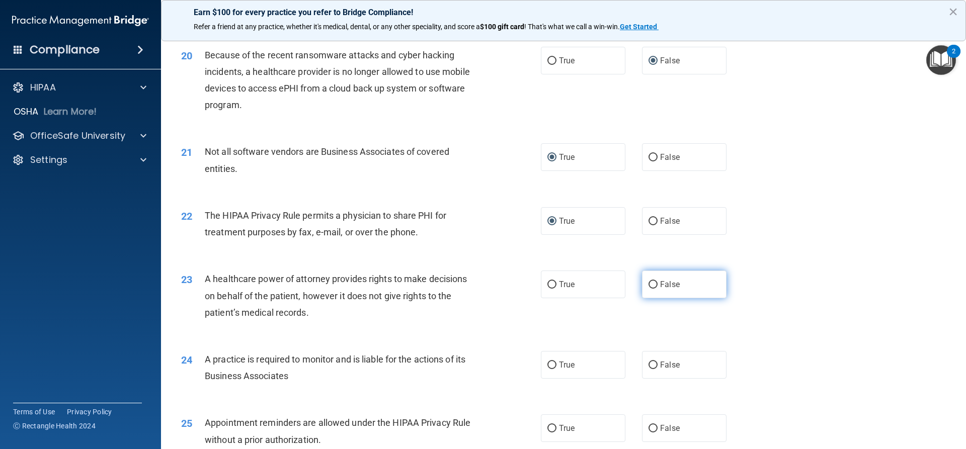
click at [643, 286] on label "False" at bounding box center [684, 285] width 85 height 28
click at [649, 286] on input "False" at bounding box center [653, 285] width 9 height 8
radio input "true"
click at [649, 362] on input "False" at bounding box center [653, 366] width 9 height 8
radio input "true"
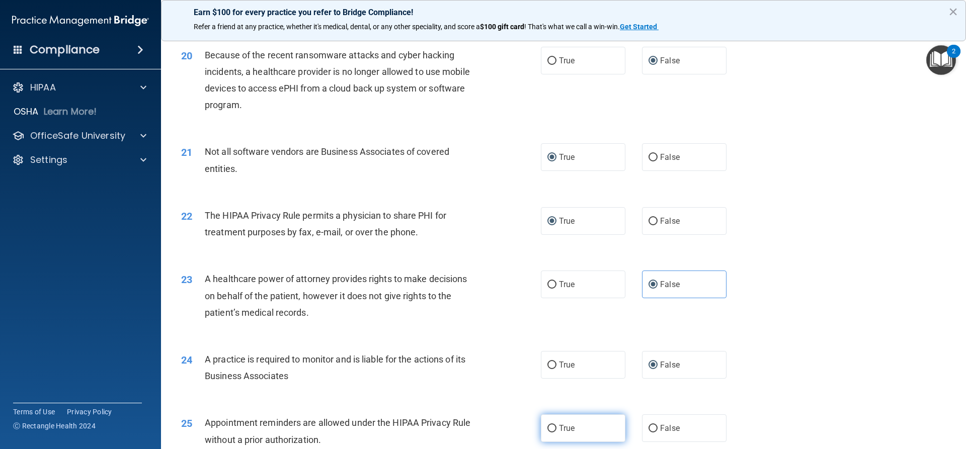
click at [547, 427] on input "True" at bounding box center [551, 429] width 9 height 8
radio input "true"
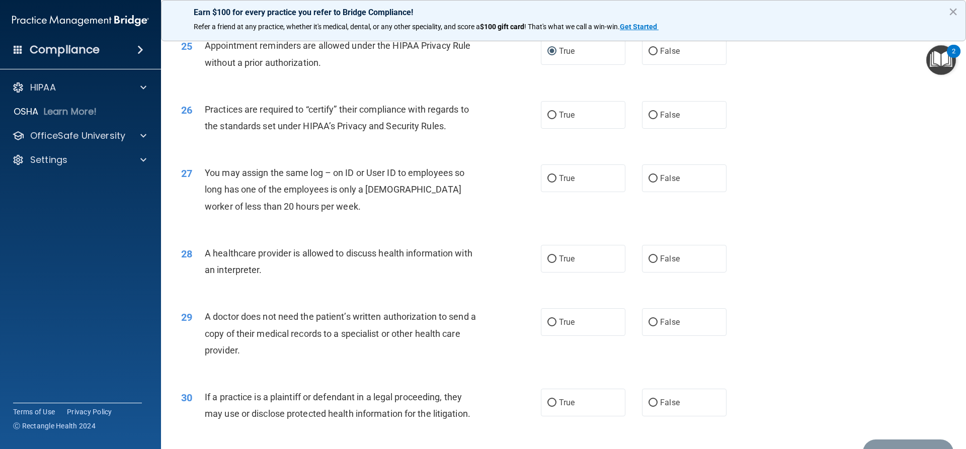
scroll to position [1862, 0]
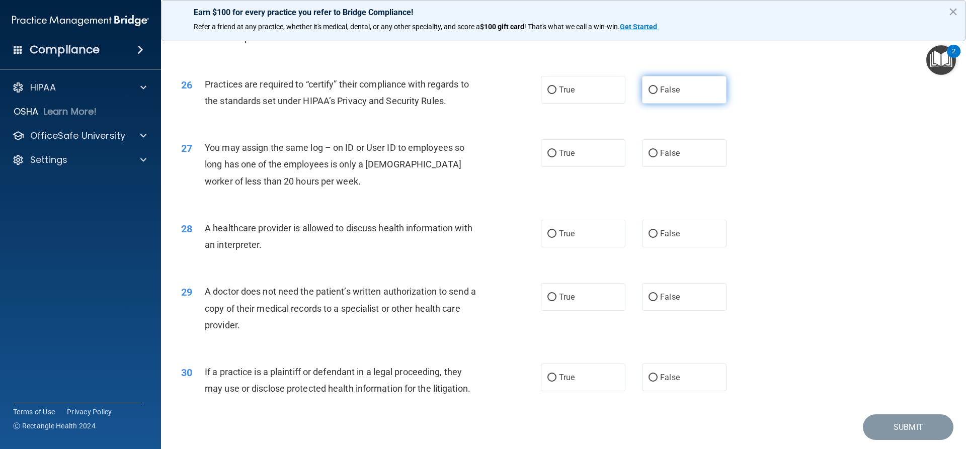
click at [649, 89] on input "False" at bounding box center [653, 91] width 9 height 8
radio input "true"
click at [651, 153] on input "False" at bounding box center [653, 154] width 9 height 8
radio input "true"
click at [651, 153] on input "False" at bounding box center [653, 154] width 9 height 8
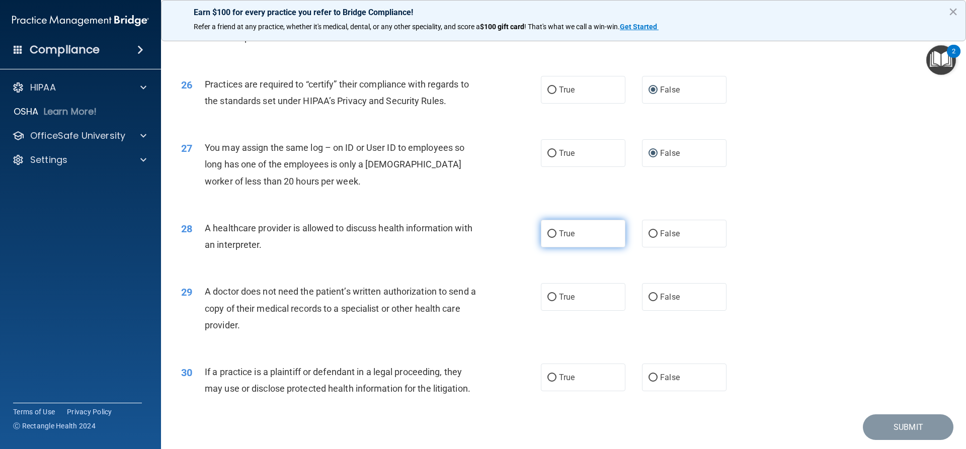
click at [550, 235] on input "True" at bounding box center [551, 234] width 9 height 8
radio input "true"
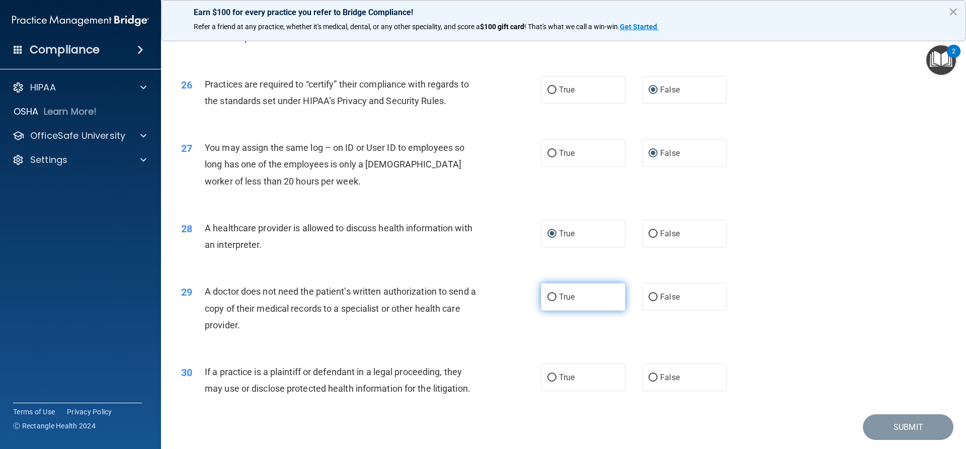
click at [550, 297] on input "True" at bounding box center [551, 298] width 9 height 8
radio input "true"
click at [547, 376] on input "True" at bounding box center [551, 378] width 9 height 8
radio input "true"
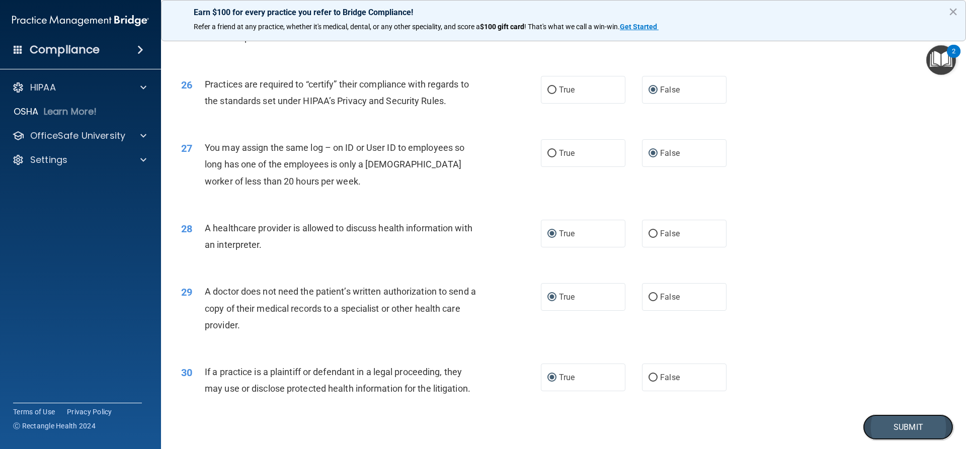
click at [904, 419] on button "Submit" at bounding box center [908, 428] width 91 height 26
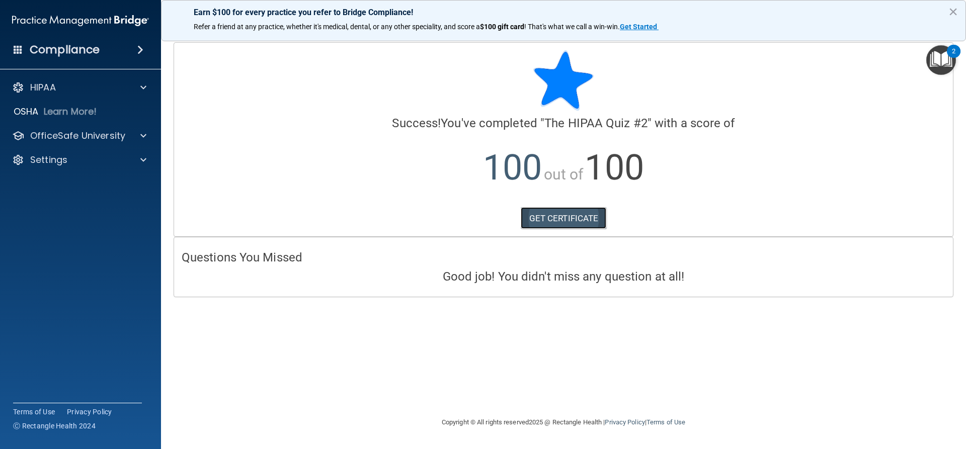
click at [576, 214] on link "GET CERTIFICATE" at bounding box center [564, 218] width 86 height 22
click at [135, 134] on div at bounding box center [141, 136] width 25 height 12
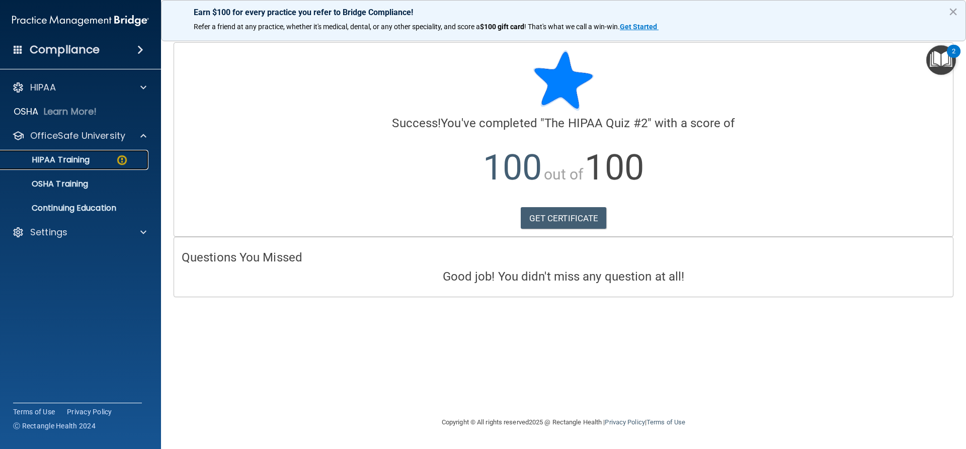
click at [126, 158] on img at bounding box center [122, 160] width 13 height 13
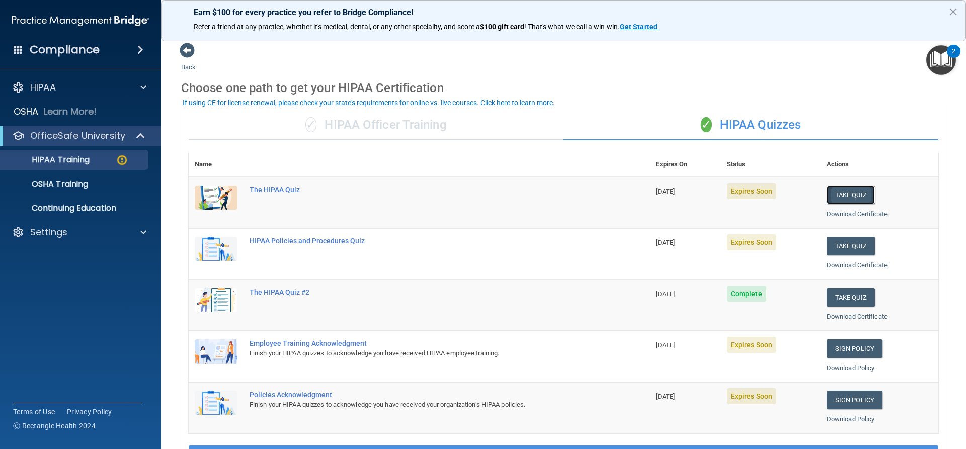
click at [854, 196] on button "Take Quiz" at bounding box center [851, 195] width 48 height 19
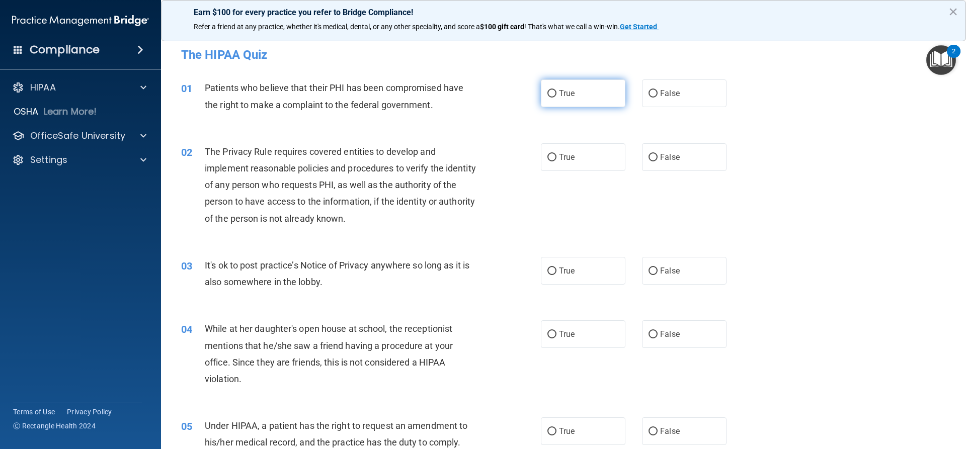
click at [550, 94] on input "True" at bounding box center [551, 94] width 9 height 8
radio input "true"
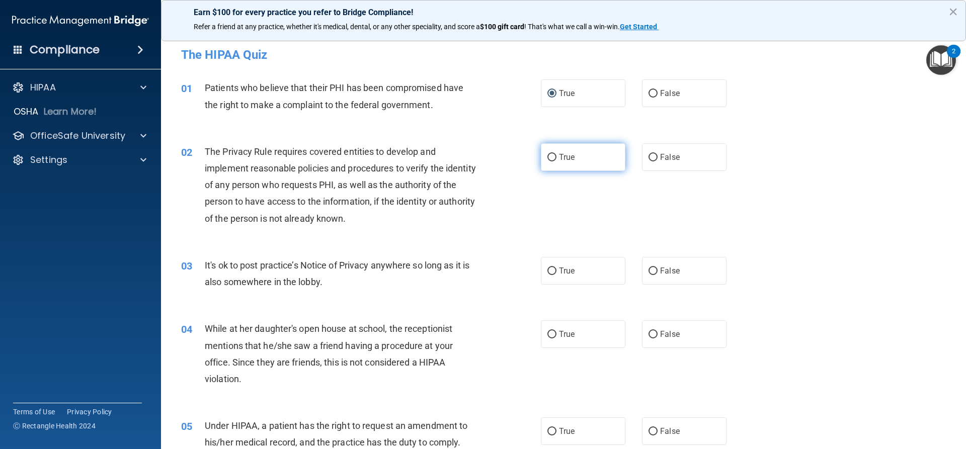
click at [549, 157] on input "True" at bounding box center [551, 158] width 9 height 8
radio input "true"
click at [650, 271] on input "False" at bounding box center [653, 272] width 9 height 8
radio input "true"
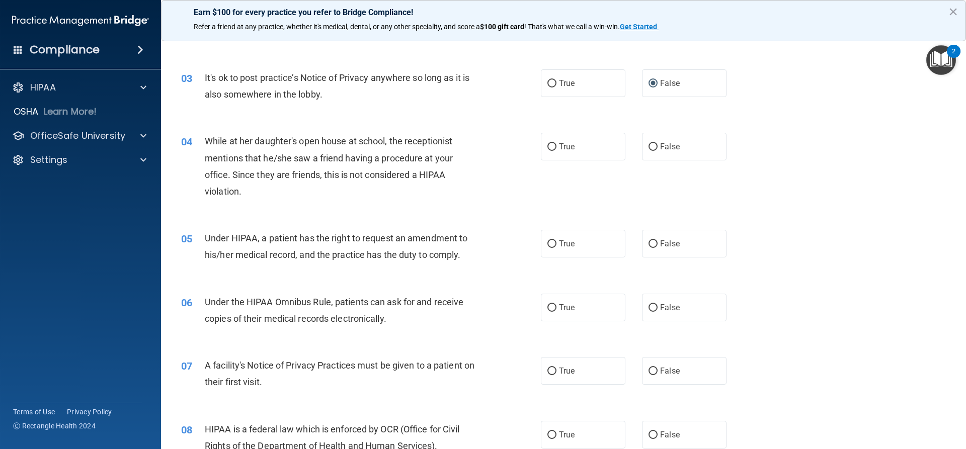
scroll to position [252, 0]
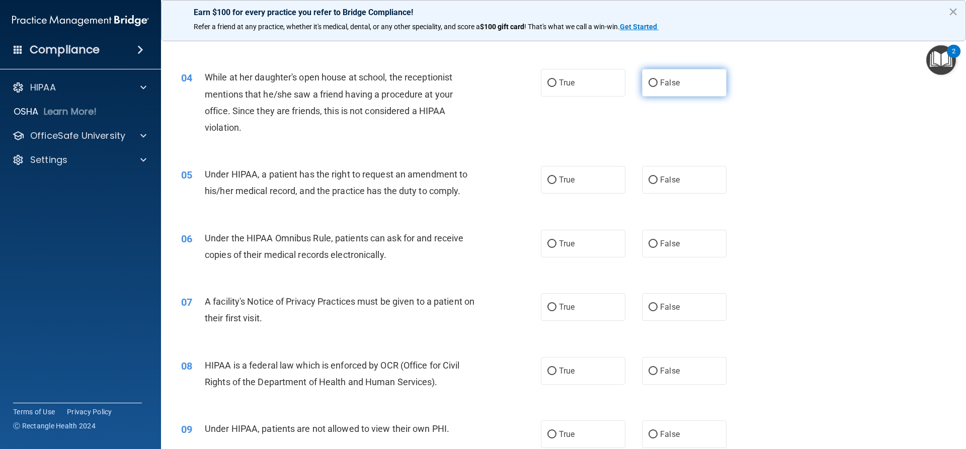
click at [649, 80] on input "False" at bounding box center [653, 83] width 9 height 8
radio input "true"
click at [549, 182] on input "True" at bounding box center [551, 181] width 9 height 8
radio input "true"
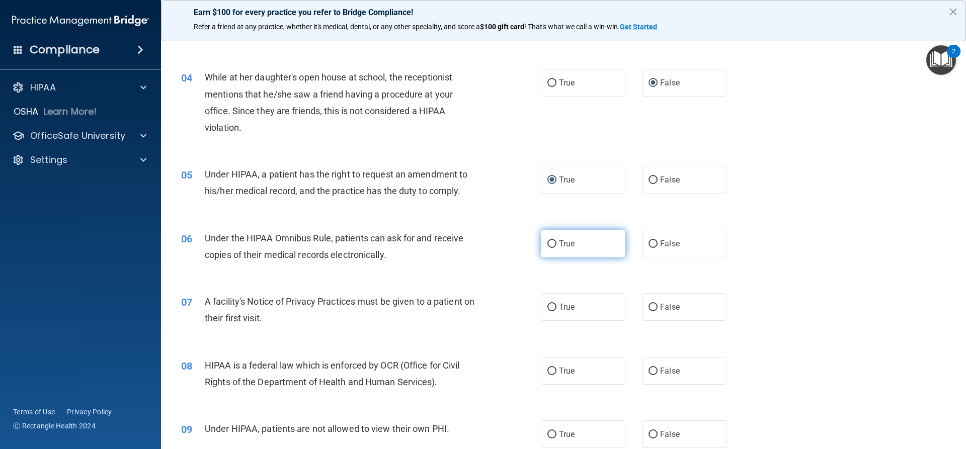
click at [552, 243] on input "True" at bounding box center [551, 245] width 9 height 8
radio input "true"
click at [548, 309] on input "True" at bounding box center [551, 308] width 9 height 8
radio input "true"
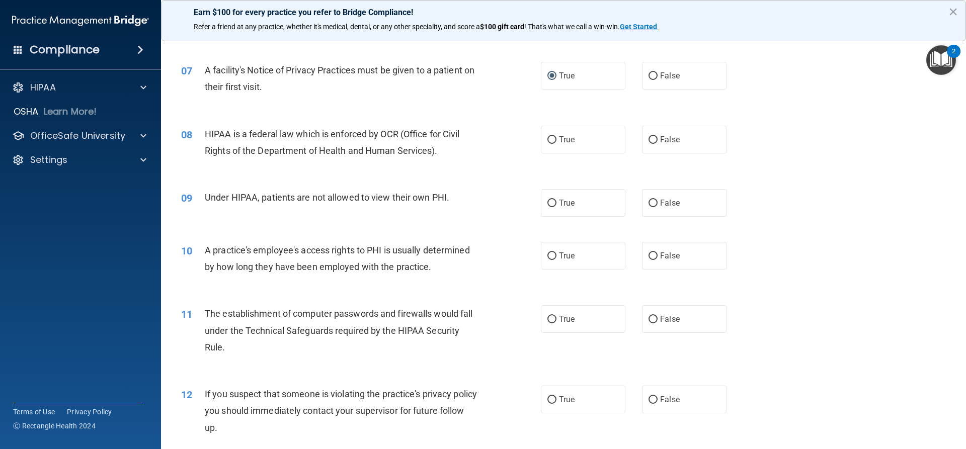
scroll to position [503, 0]
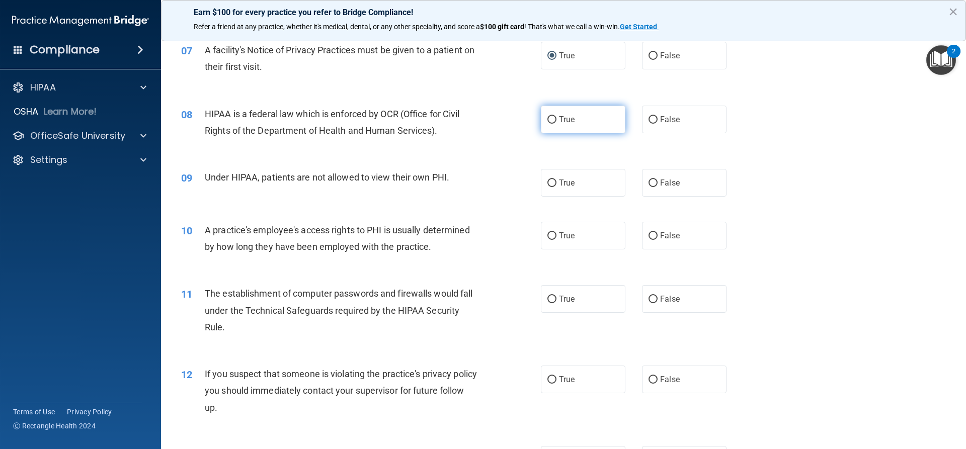
click at [547, 119] on input "True" at bounding box center [551, 120] width 9 height 8
radio input "true"
click at [649, 186] on input "False" at bounding box center [653, 184] width 9 height 8
radio input "true"
click at [652, 237] on input "False" at bounding box center [653, 236] width 9 height 8
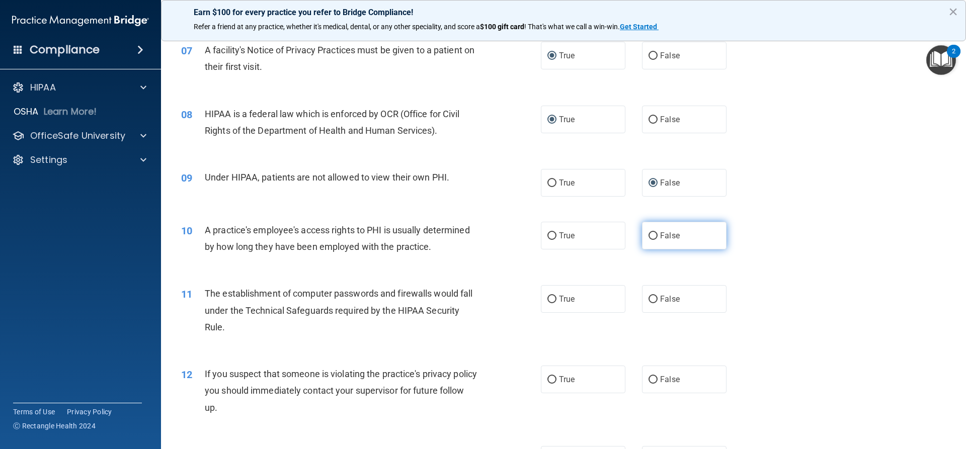
radio input "true"
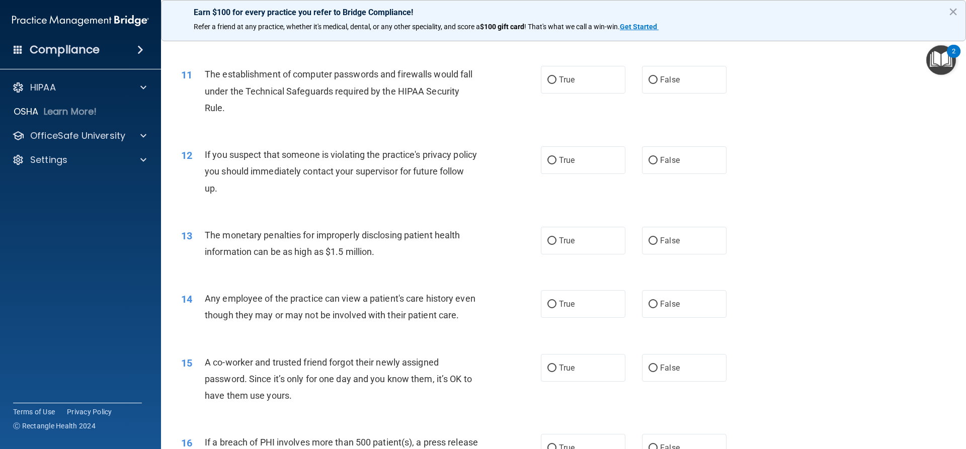
scroll to position [704, 0]
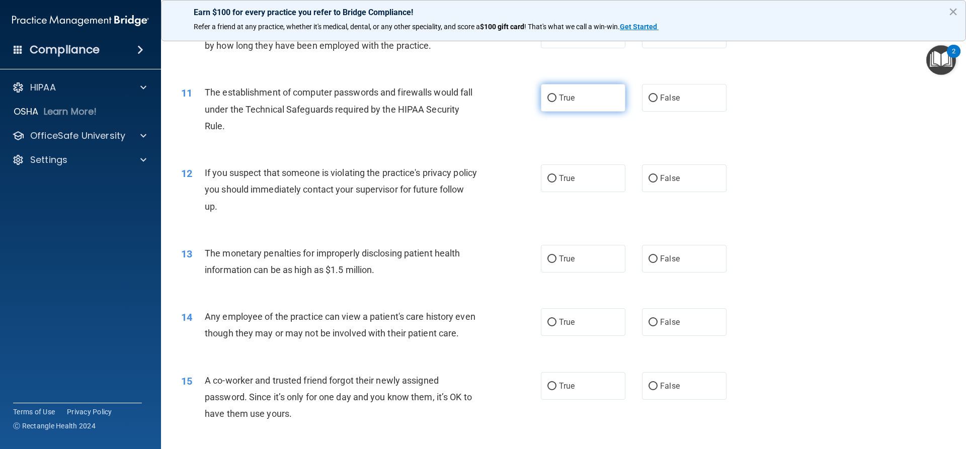
click at [549, 98] on input "True" at bounding box center [551, 99] width 9 height 8
radio input "true"
click at [547, 177] on input "True" at bounding box center [551, 179] width 9 height 8
radio input "true"
click at [553, 259] on label "True" at bounding box center [583, 259] width 85 height 28
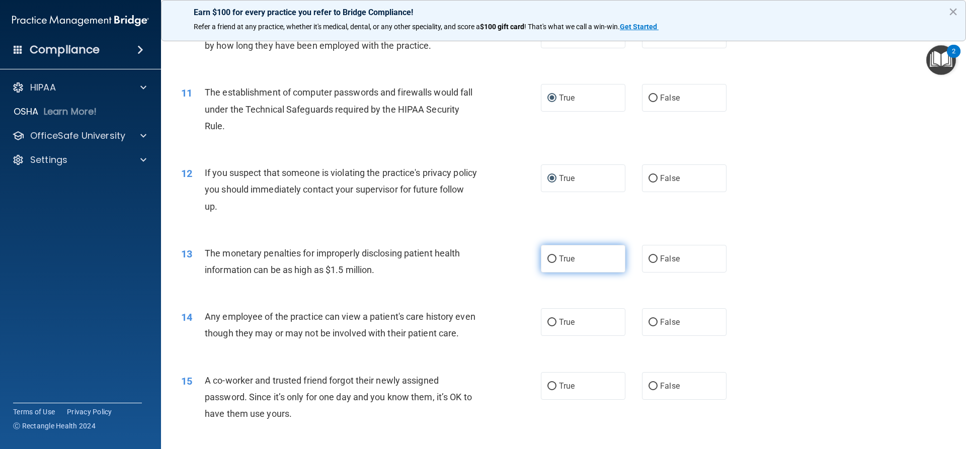
click at [553, 259] on input "True" at bounding box center [551, 260] width 9 height 8
radio input "true"
click at [649, 324] on input "False" at bounding box center [653, 323] width 9 height 8
radio input "true"
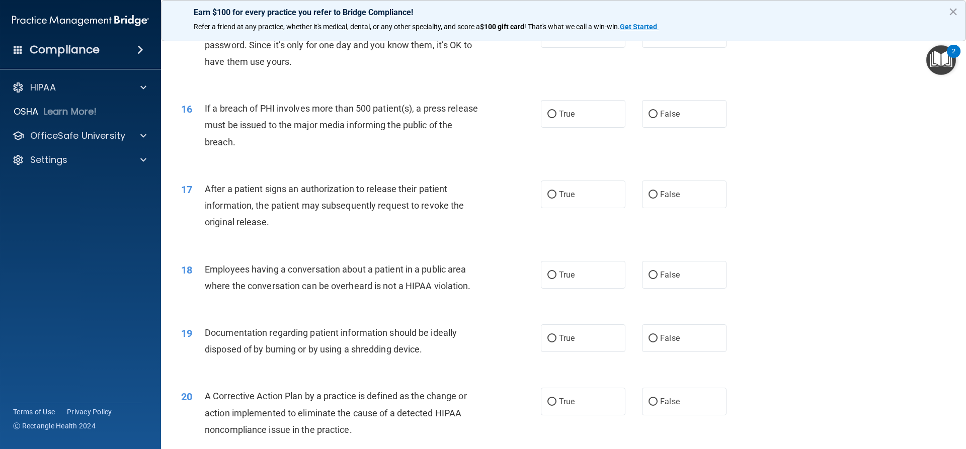
scroll to position [1006, 0]
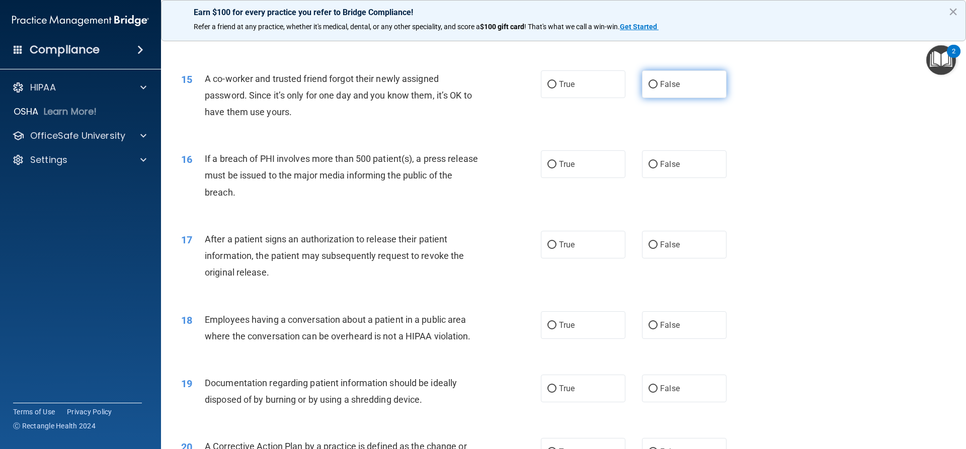
click at [650, 89] on input "False" at bounding box center [653, 85] width 9 height 8
radio input "true"
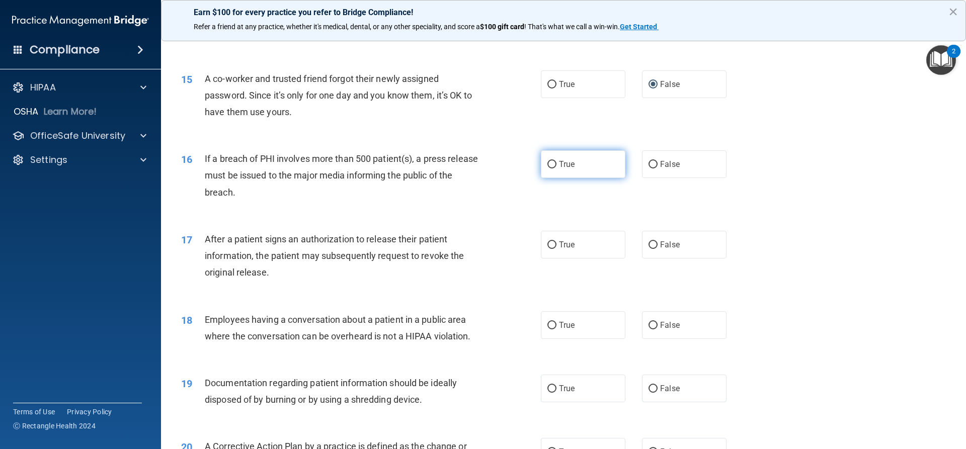
click at [548, 169] on input "True" at bounding box center [551, 165] width 9 height 8
radio input "true"
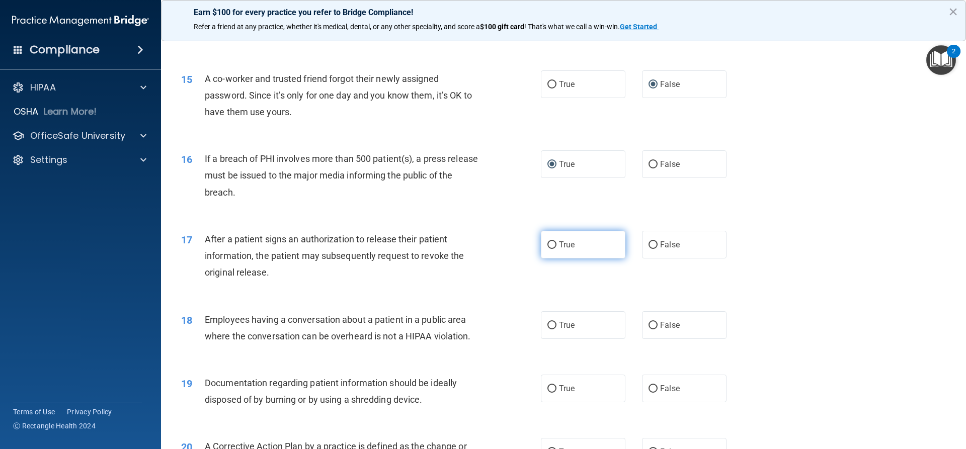
click at [550, 249] on input "True" at bounding box center [551, 246] width 9 height 8
radio input "true"
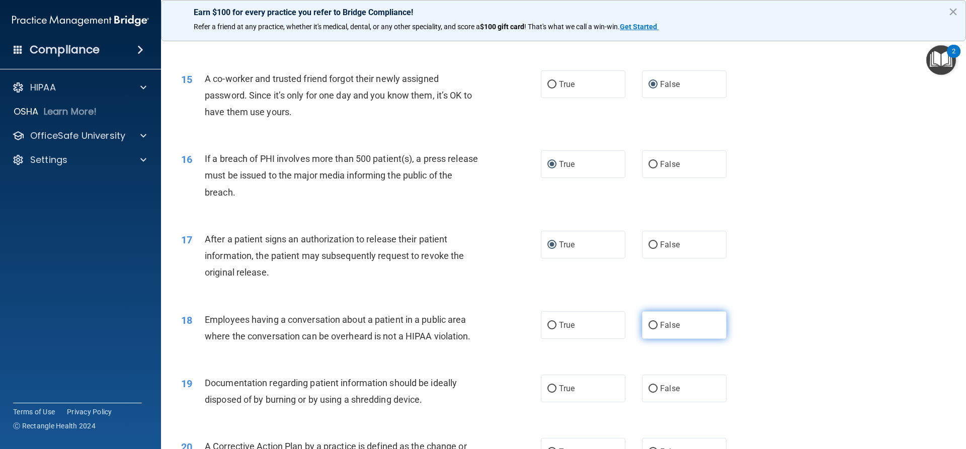
click at [649, 330] on input "False" at bounding box center [653, 326] width 9 height 8
radio input "true"
click at [551, 393] on input "True" at bounding box center [551, 389] width 9 height 8
radio input "true"
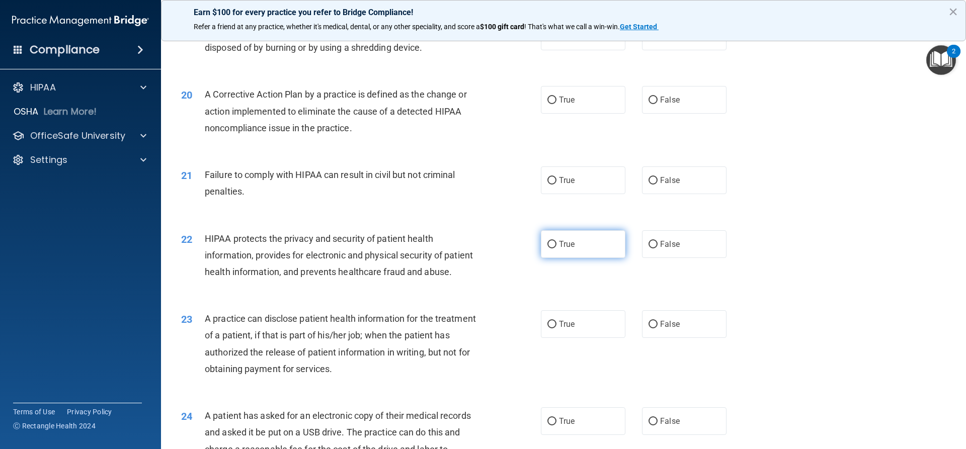
scroll to position [1409, 0]
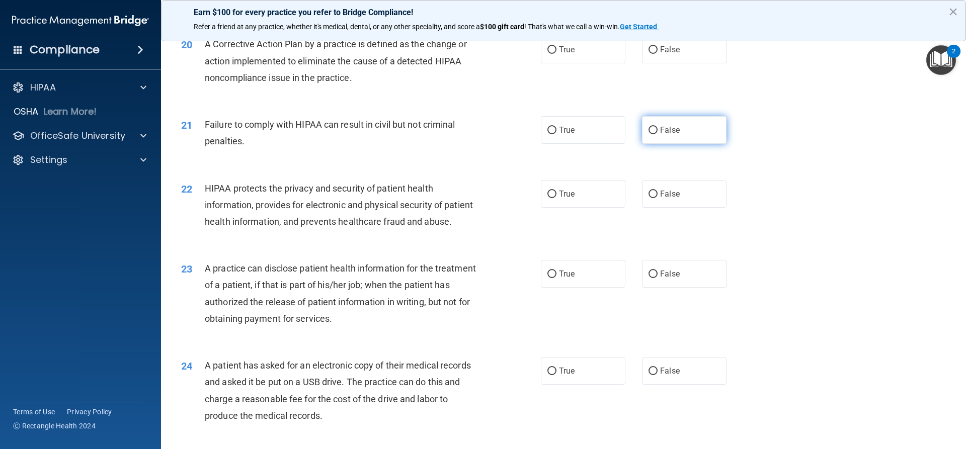
click at [654, 144] on label "False" at bounding box center [684, 130] width 85 height 28
click at [654, 134] on input "False" at bounding box center [653, 131] width 9 height 8
radio input "true"
click at [550, 54] on input "True" at bounding box center [551, 50] width 9 height 8
radio input "true"
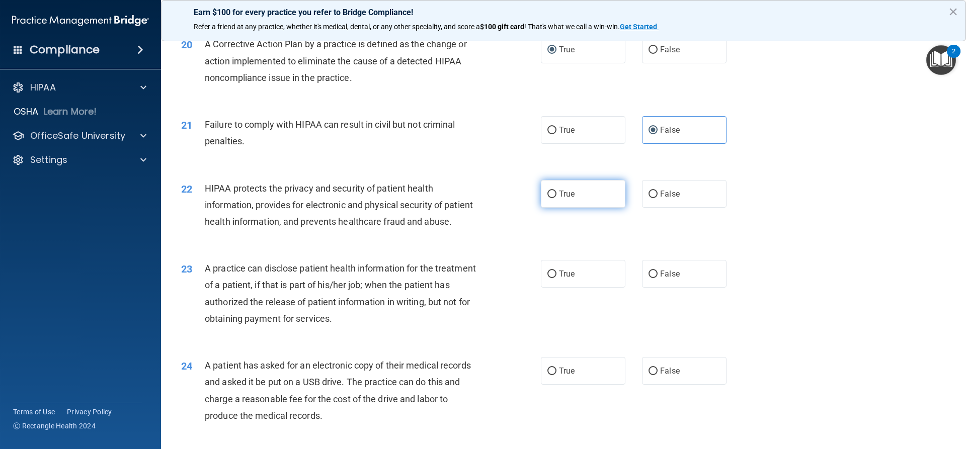
click at [547, 198] on input "True" at bounding box center [551, 195] width 9 height 8
radio input "true"
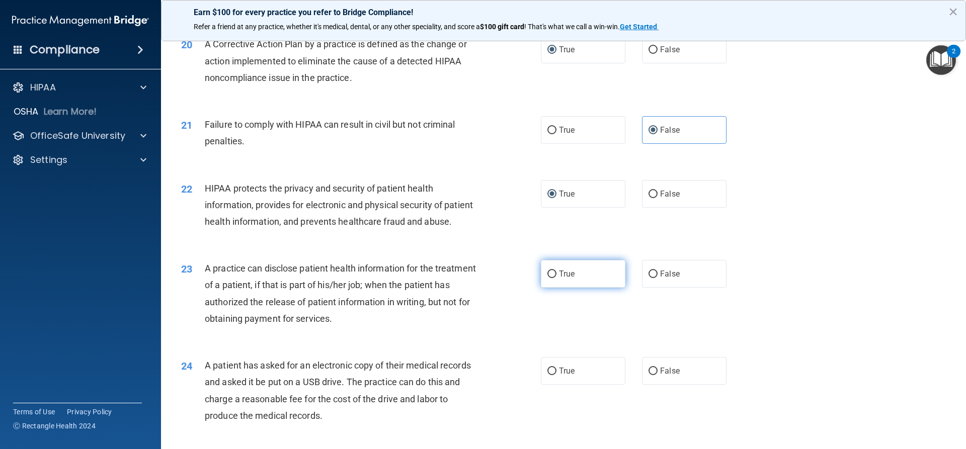
click at [547, 278] on input "True" at bounding box center [551, 275] width 9 height 8
radio input "true"
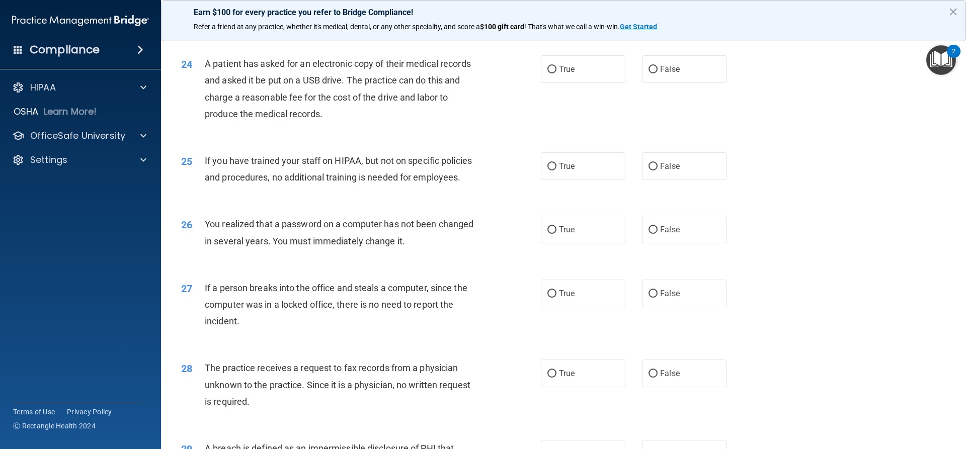
scroll to position [1761, 0]
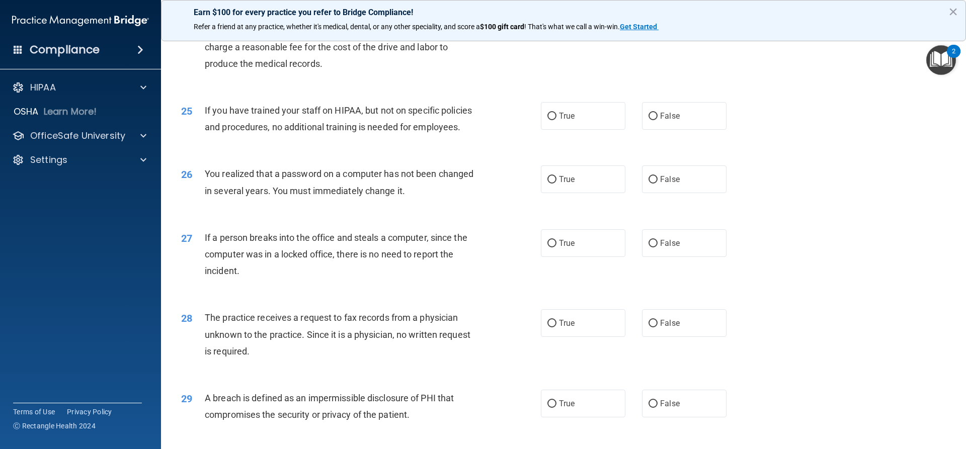
click at [549, 23] on input "True" at bounding box center [551, 20] width 9 height 8
radio input "true"
click at [649, 120] on input "False" at bounding box center [653, 117] width 9 height 8
radio input "true"
click at [551, 184] on input "True" at bounding box center [551, 180] width 9 height 8
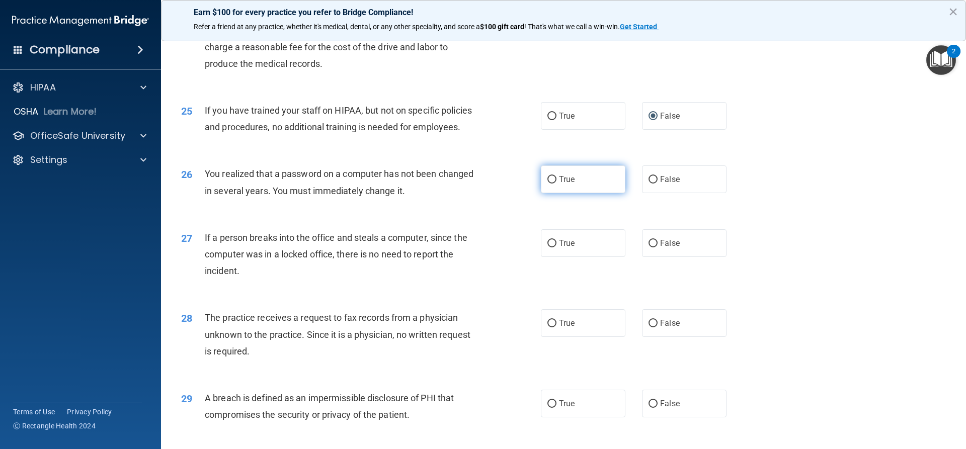
radio input "true"
click at [642, 257] on label "False" at bounding box center [684, 243] width 85 height 28
click at [649, 248] on input "False" at bounding box center [653, 244] width 9 height 8
radio input "true"
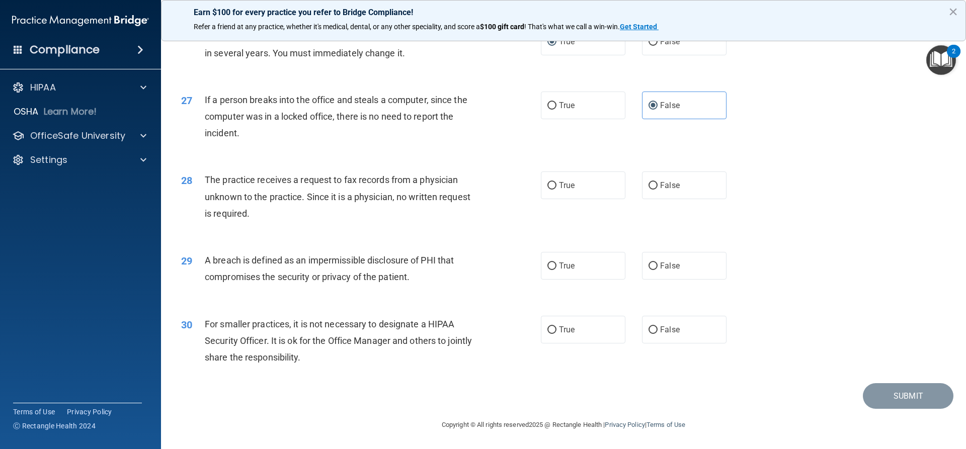
scroll to position [1932, 0]
click at [651, 184] on input "False" at bounding box center [653, 186] width 9 height 8
radio input "true"
click at [547, 265] on input "True" at bounding box center [551, 267] width 9 height 8
radio input "true"
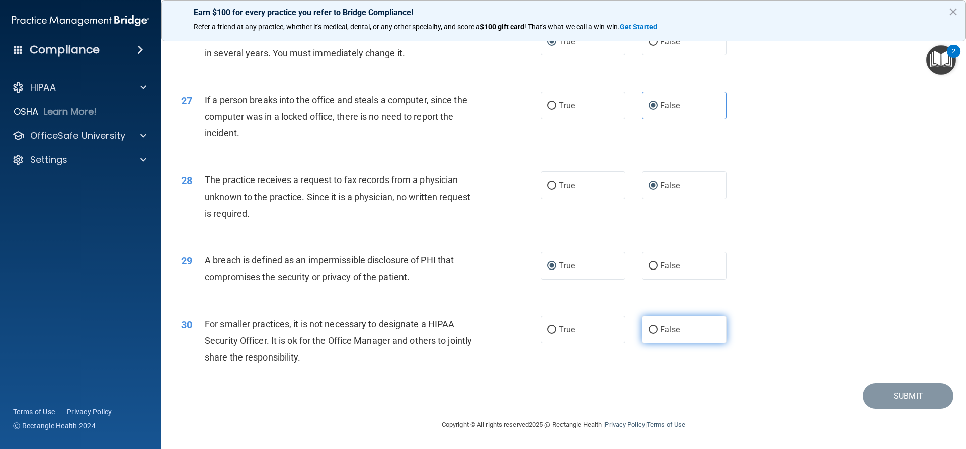
click at [649, 329] on input "False" at bounding box center [653, 331] width 9 height 8
radio input "true"
click at [882, 389] on button "Submit" at bounding box center [908, 396] width 91 height 26
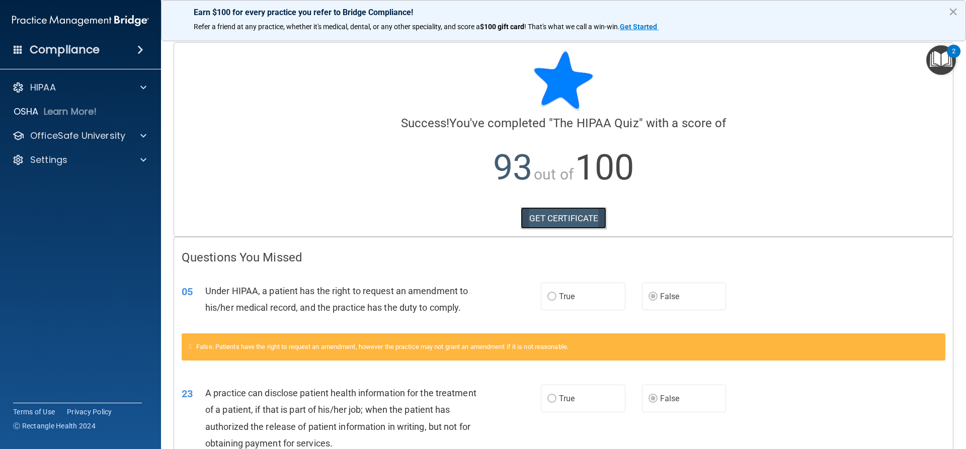
click at [584, 213] on link "GET CERTIFICATE" at bounding box center [564, 218] width 86 height 22
click at [107, 131] on p "OfficeSafe University" at bounding box center [77, 136] width 95 height 12
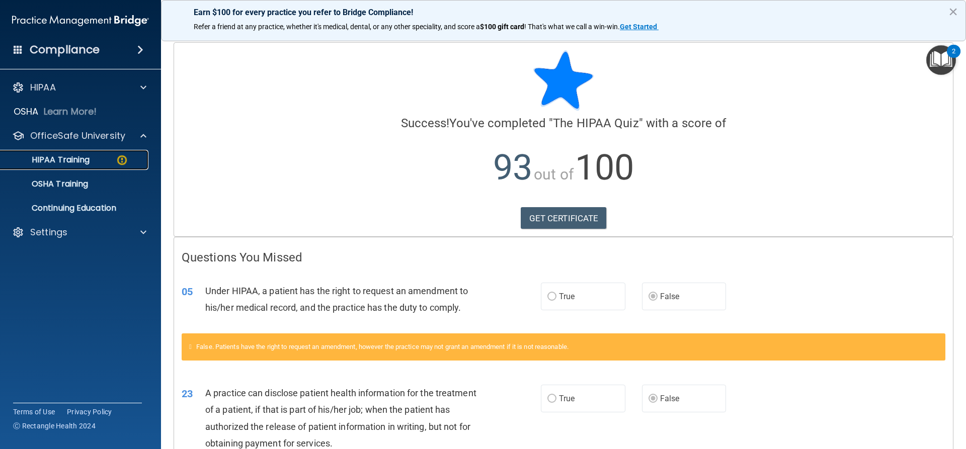
click at [101, 160] on div "HIPAA Training" at bounding box center [75, 160] width 137 height 10
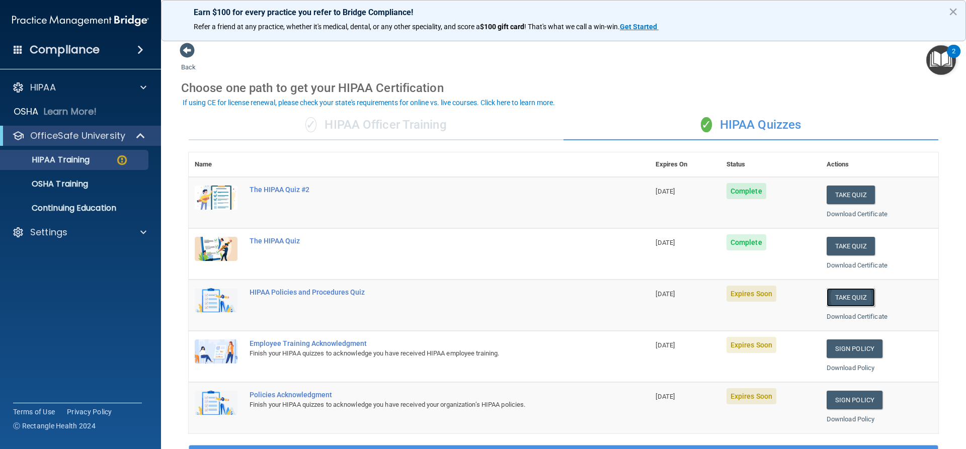
click at [848, 294] on button "Take Quiz" at bounding box center [851, 297] width 48 height 19
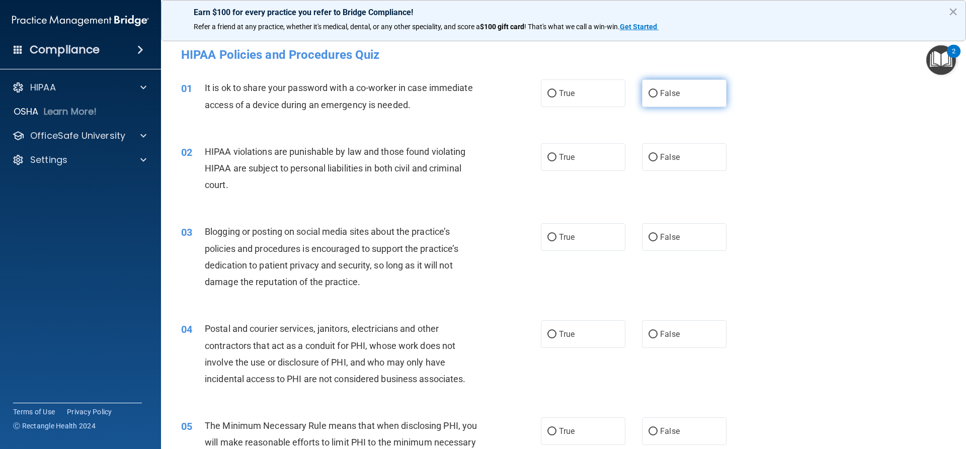
click at [649, 93] on input "False" at bounding box center [653, 94] width 9 height 8
radio input "true"
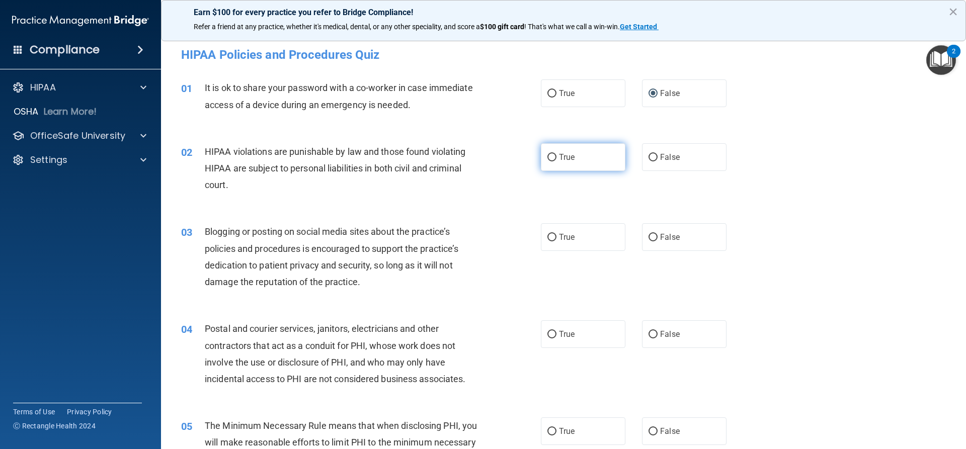
click at [548, 157] on input "True" at bounding box center [551, 158] width 9 height 8
radio input "true"
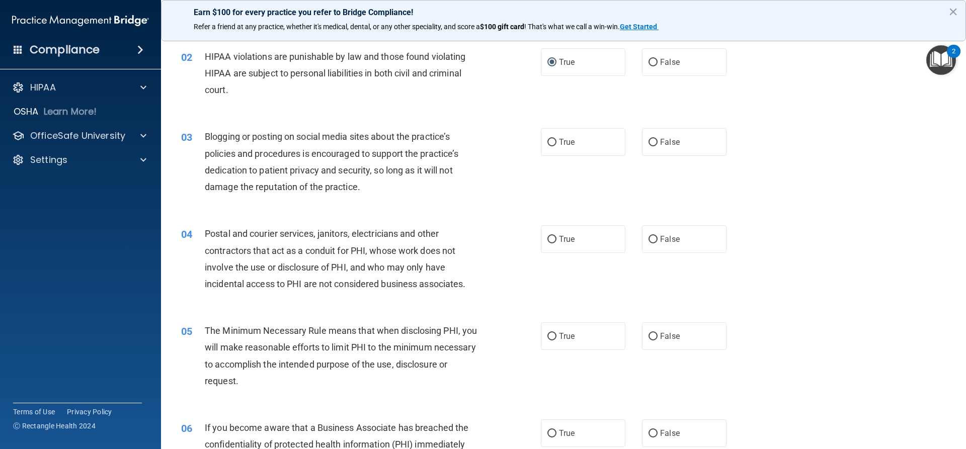
scroll to position [151, 0]
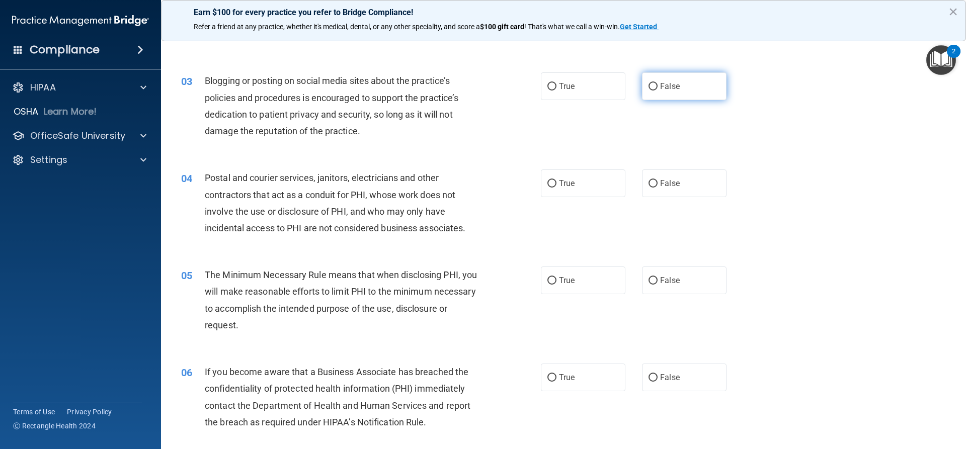
click at [649, 87] on input "False" at bounding box center [653, 87] width 9 height 8
radio input "true"
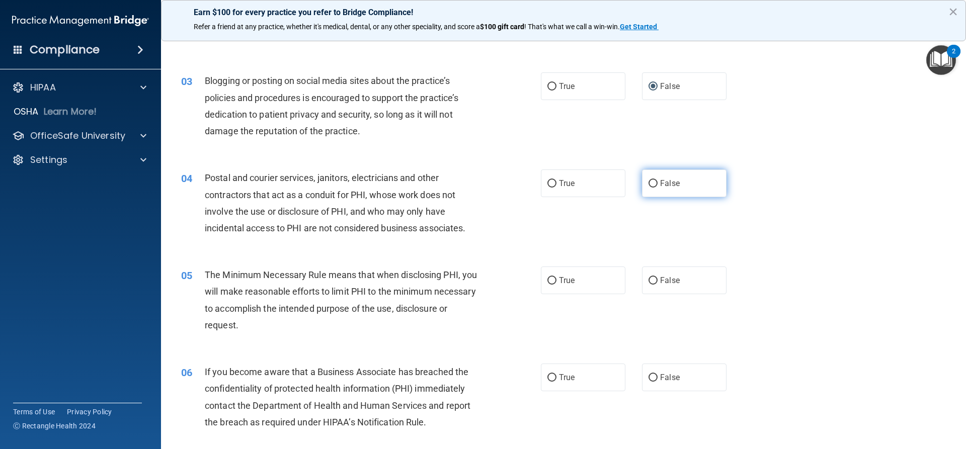
click at [649, 182] on input "False" at bounding box center [653, 184] width 9 height 8
radio input "true"
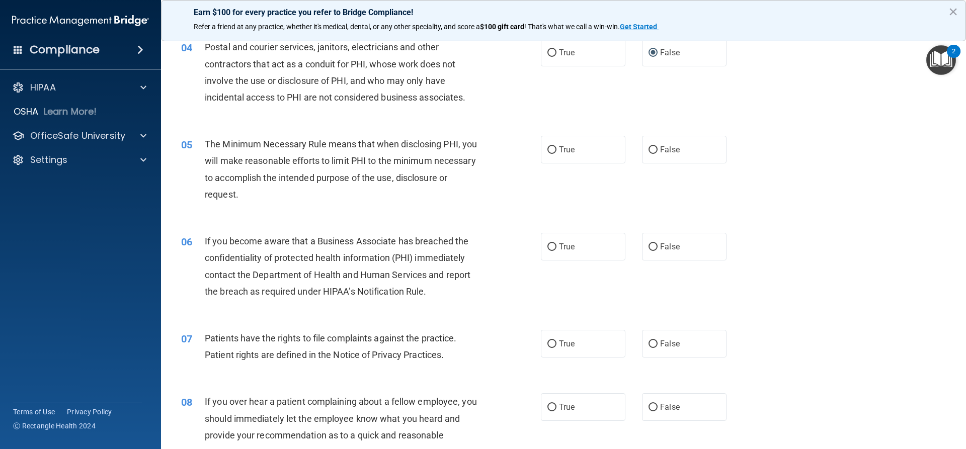
scroll to position [302, 0]
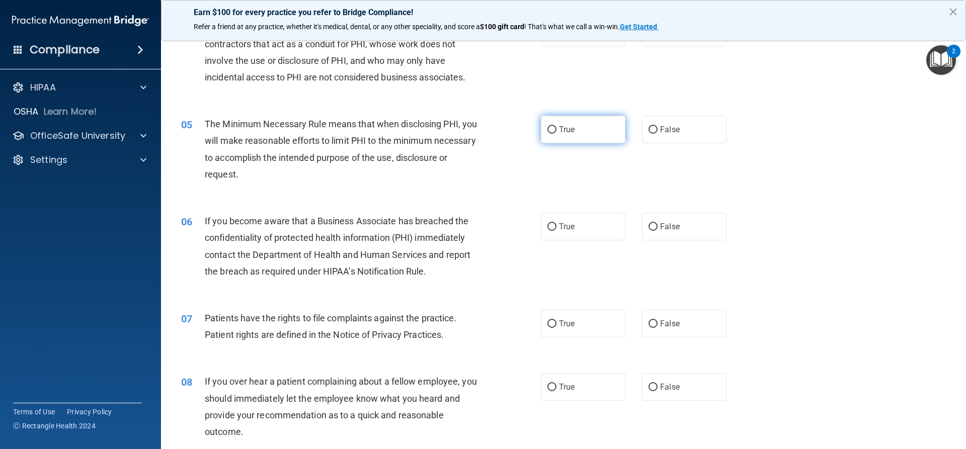
click at [550, 133] on input "True" at bounding box center [551, 130] width 9 height 8
radio input "true"
click at [549, 227] on input "True" at bounding box center [551, 227] width 9 height 8
radio input "true"
click at [550, 323] on input "True" at bounding box center [551, 325] width 9 height 8
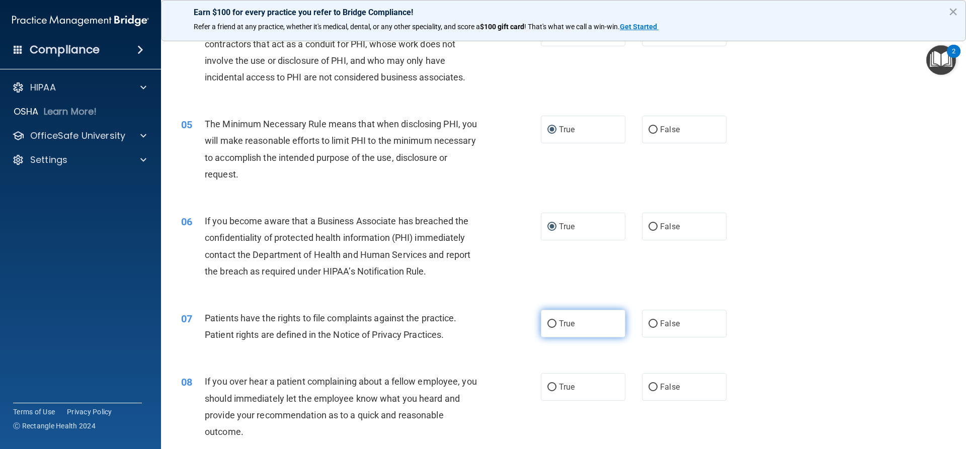
radio input "true"
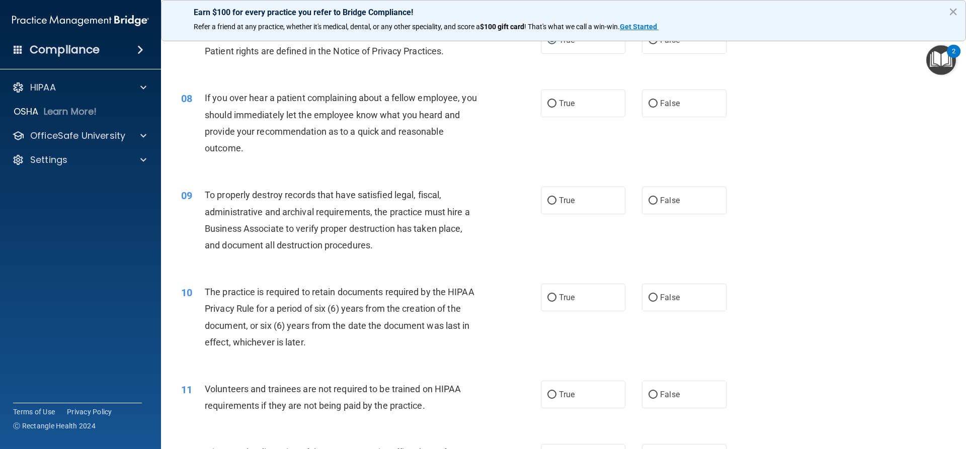
scroll to position [604, 0]
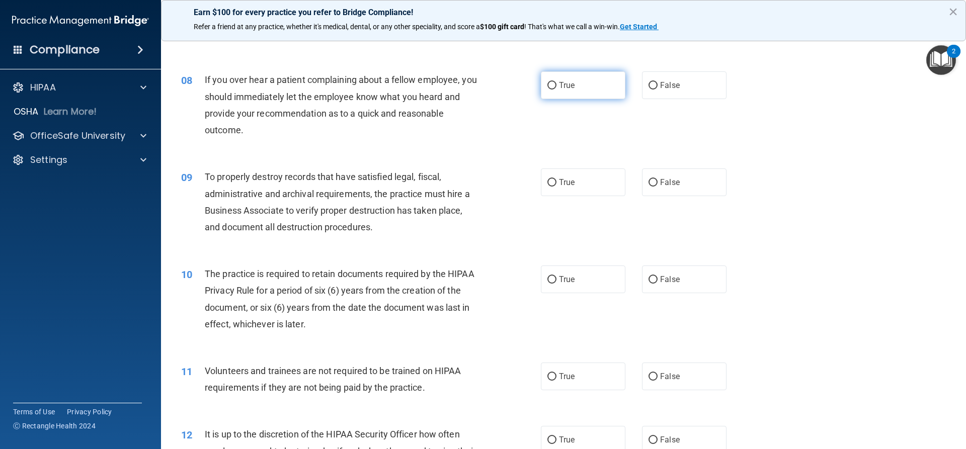
click at [550, 86] on input "True" at bounding box center [551, 86] width 9 height 8
radio input "true"
click at [652, 280] on input "False" at bounding box center [653, 280] width 9 height 8
radio input "true"
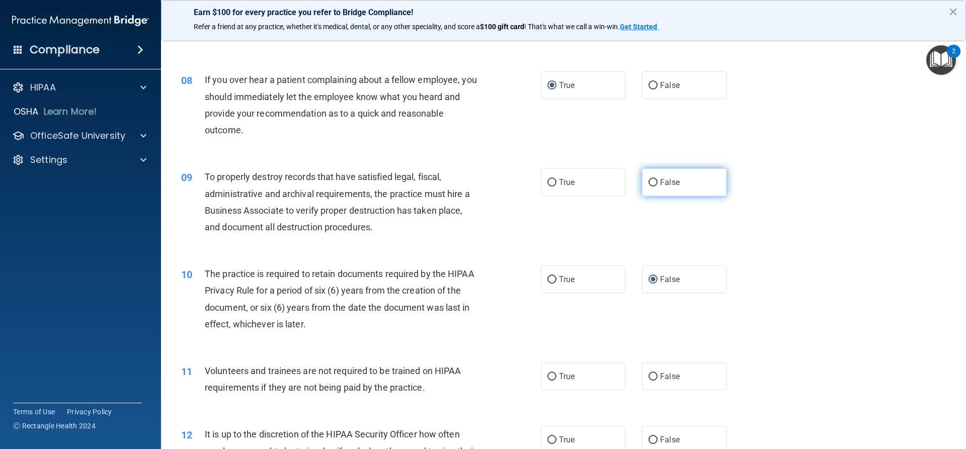
click at [654, 180] on label "False" at bounding box center [684, 183] width 85 height 28
click at [654, 180] on input "False" at bounding box center [653, 183] width 9 height 8
radio input "true"
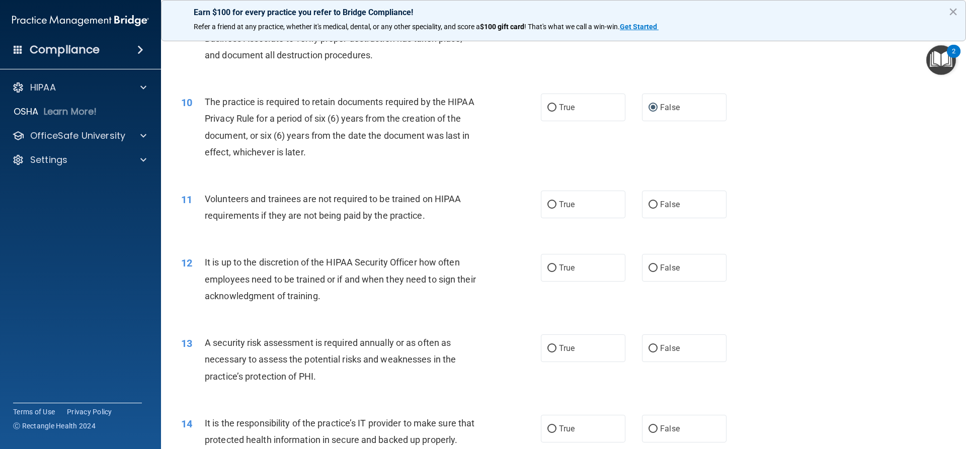
scroll to position [805, 0]
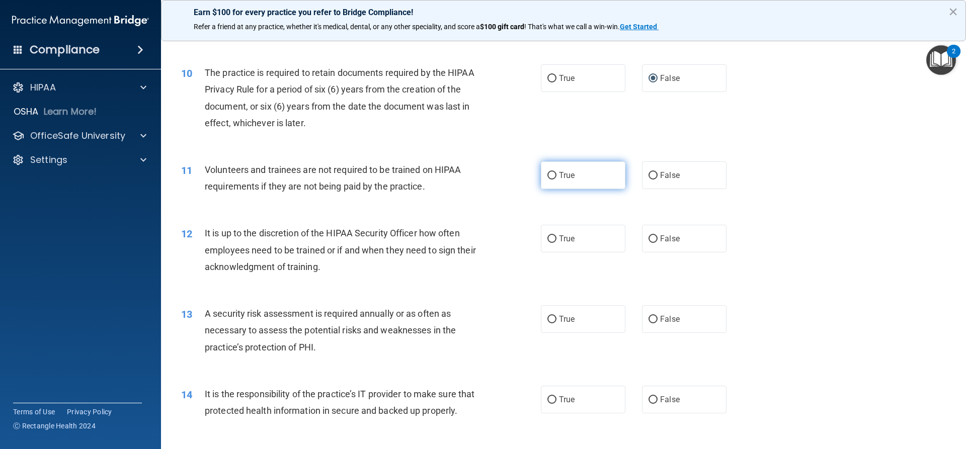
click at [547, 174] on input "True" at bounding box center [551, 176] width 9 height 8
radio input "true"
click at [650, 236] on input "False" at bounding box center [653, 239] width 9 height 8
radio input "true"
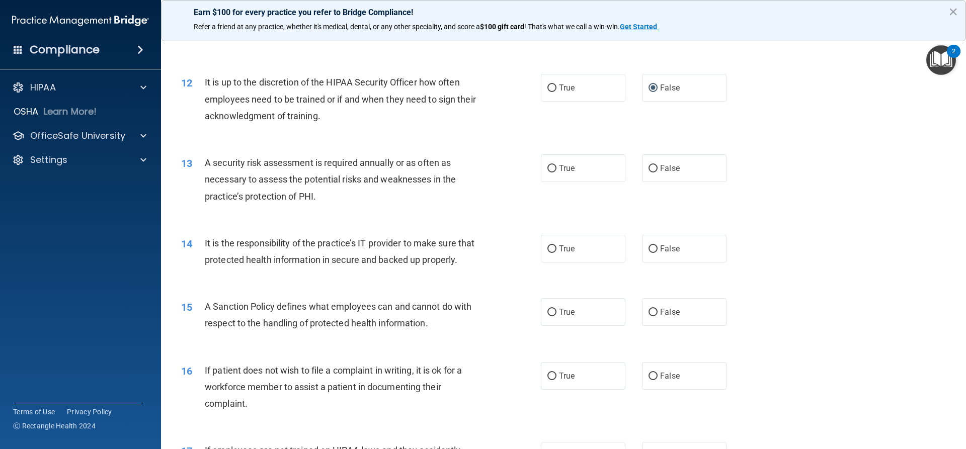
scroll to position [1006, 0]
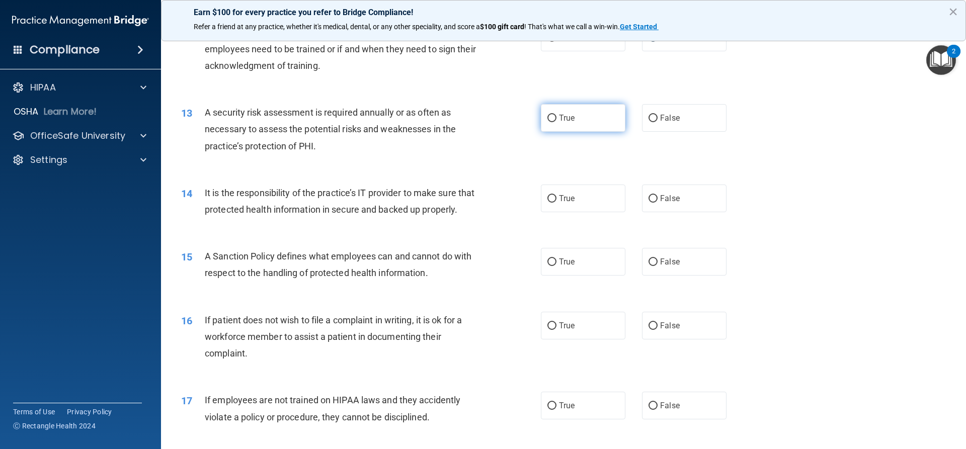
click at [552, 121] on input "True" at bounding box center [551, 119] width 9 height 8
radio input "true"
click at [550, 195] on input "True" at bounding box center [551, 199] width 9 height 8
radio input "true"
click at [552, 266] on input "True" at bounding box center [551, 263] width 9 height 8
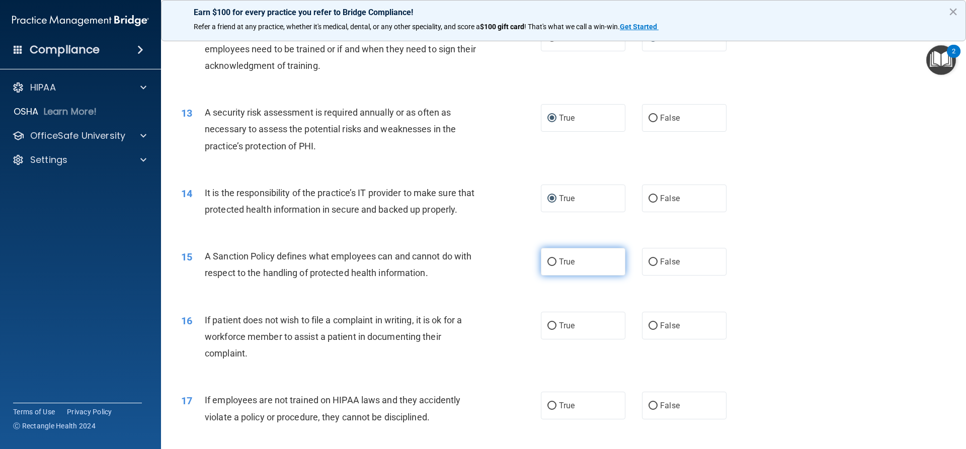
radio input "true"
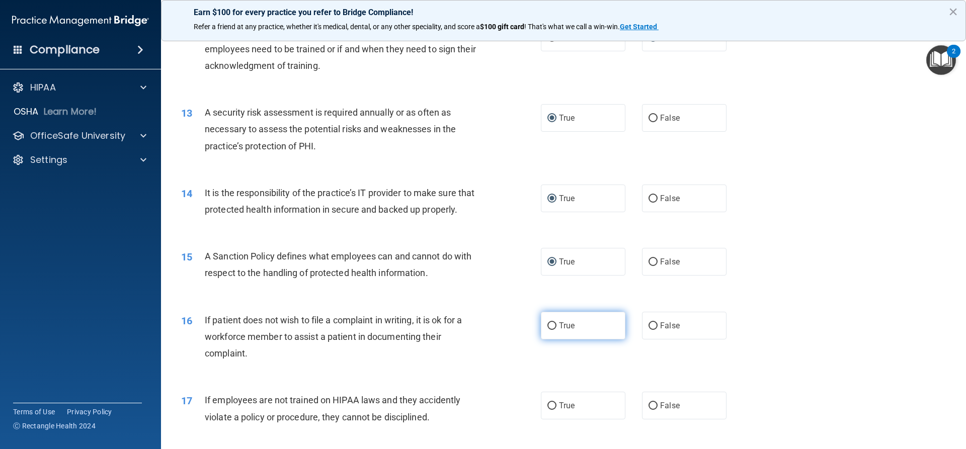
click at [548, 330] on input "True" at bounding box center [551, 327] width 9 height 8
radio input "true"
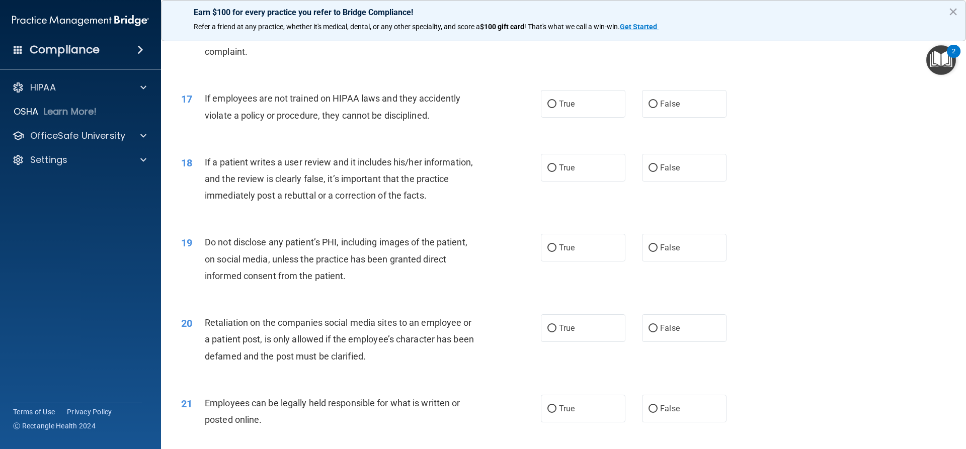
scroll to position [1358, 0]
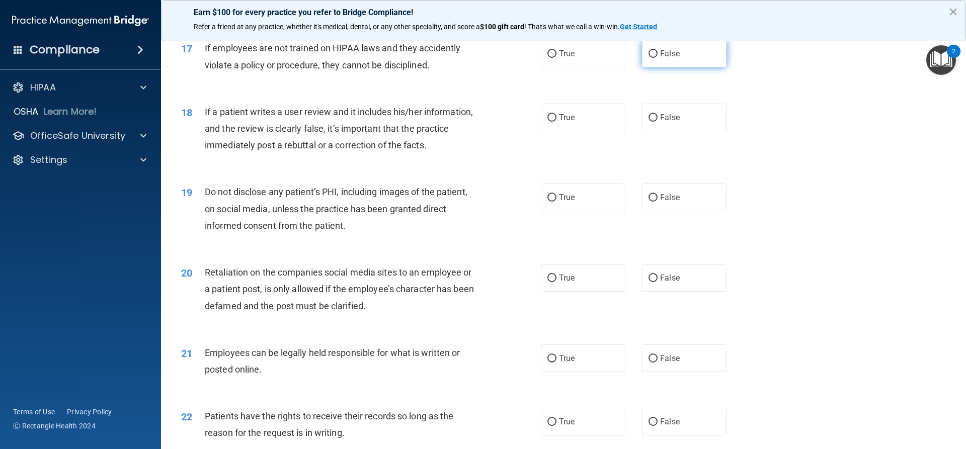
click at [649, 58] on input "False" at bounding box center [653, 54] width 9 height 8
radio input "true"
click at [651, 122] on input "False" at bounding box center [653, 118] width 9 height 8
radio input "true"
click at [547, 363] on input "True" at bounding box center [551, 359] width 9 height 8
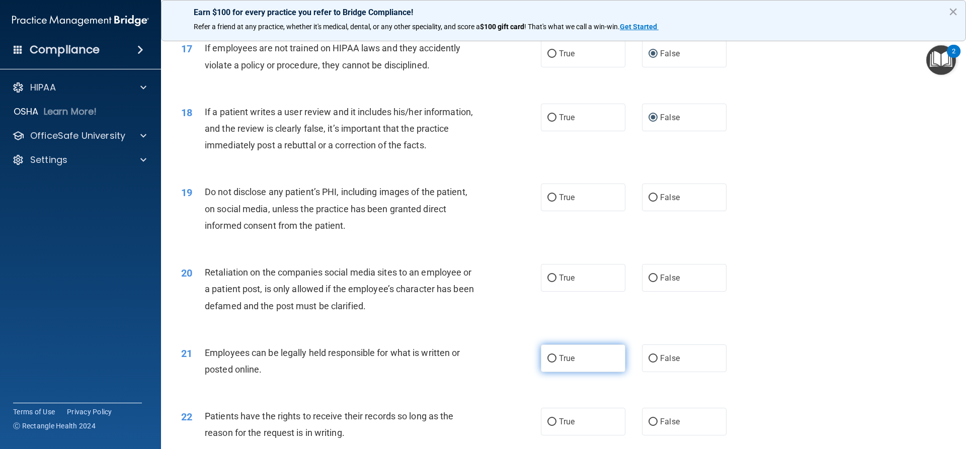
radio input "true"
click at [551, 202] on input "True" at bounding box center [551, 198] width 9 height 8
radio input "true"
click at [551, 202] on input "True" at bounding box center [551, 198] width 9 height 8
click at [651, 282] on input "False" at bounding box center [653, 279] width 9 height 8
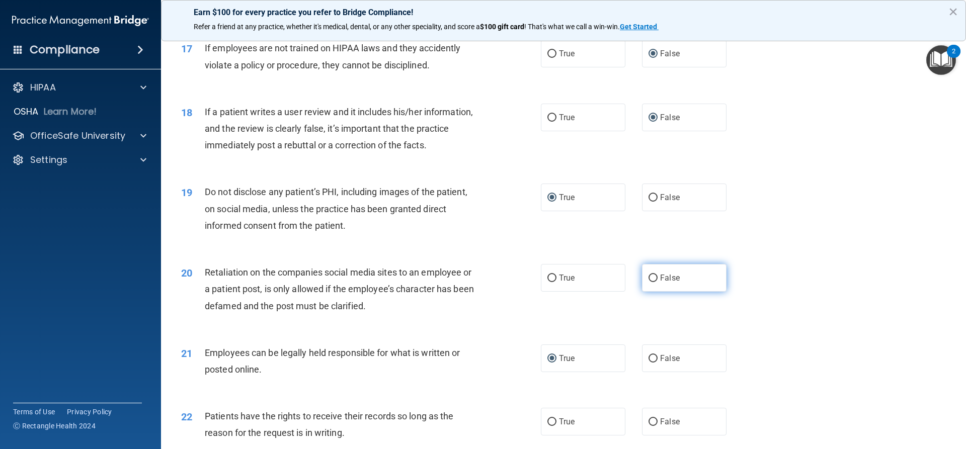
radio input "true"
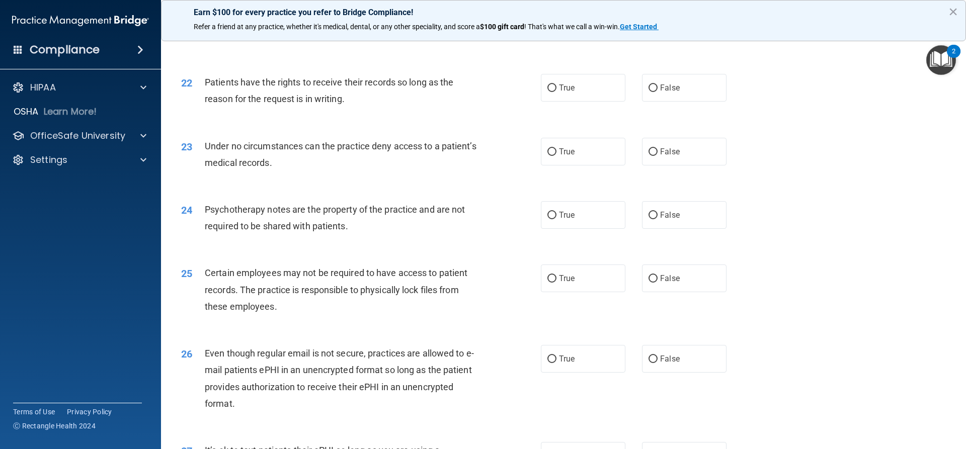
scroll to position [1711, 0]
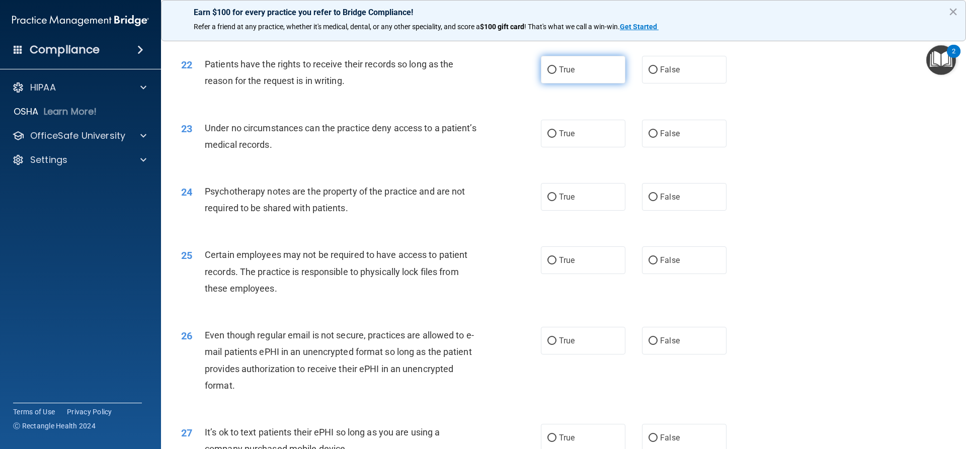
click at [549, 74] on input "True" at bounding box center [551, 70] width 9 height 8
radio input "true"
click at [553, 147] on label "True" at bounding box center [583, 134] width 85 height 28
click at [553, 138] on input "True" at bounding box center [551, 134] width 9 height 8
radio input "true"
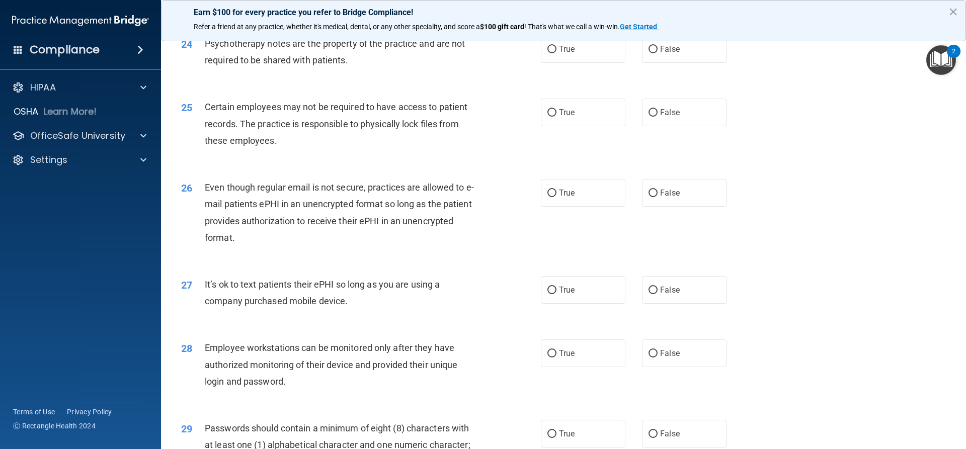
scroll to position [1862, 0]
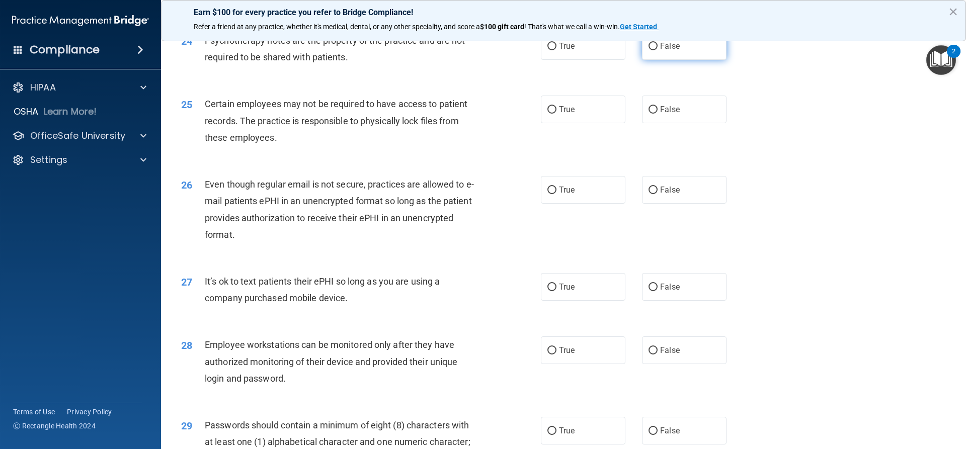
click at [649, 50] on input "False" at bounding box center [653, 47] width 9 height 8
radio input "true"
click at [547, 291] on input "True" at bounding box center [551, 288] width 9 height 8
radio input "true"
click at [651, 355] on input "False" at bounding box center [653, 351] width 9 height 8
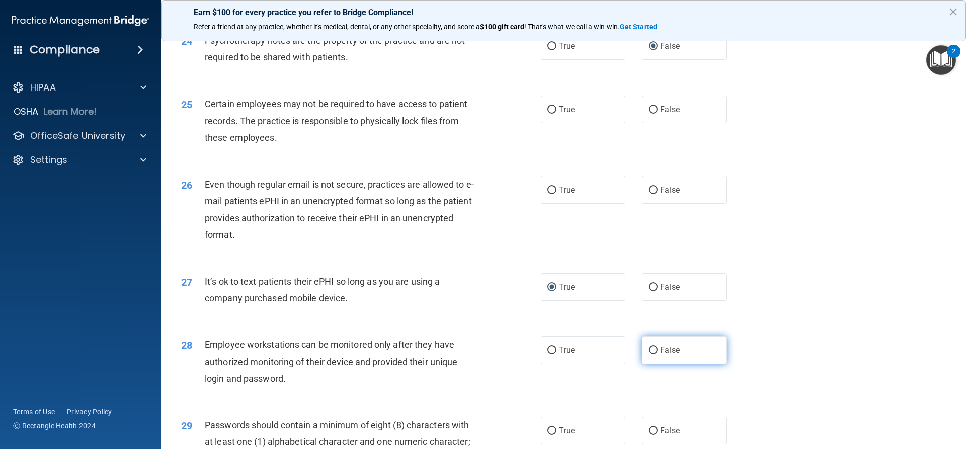
radio input "true"
click at [649, 114] on input "False" at bounding box center [653, 110] width 9 height 8
radio input "true"
drag, startPoint x: 646, startPoint y: 204, endPoint x: 808, endPoint y: 251, distance: 169.1
click at [649, 194] on input "False" at bounding box center [653, 191] width 9 height 8
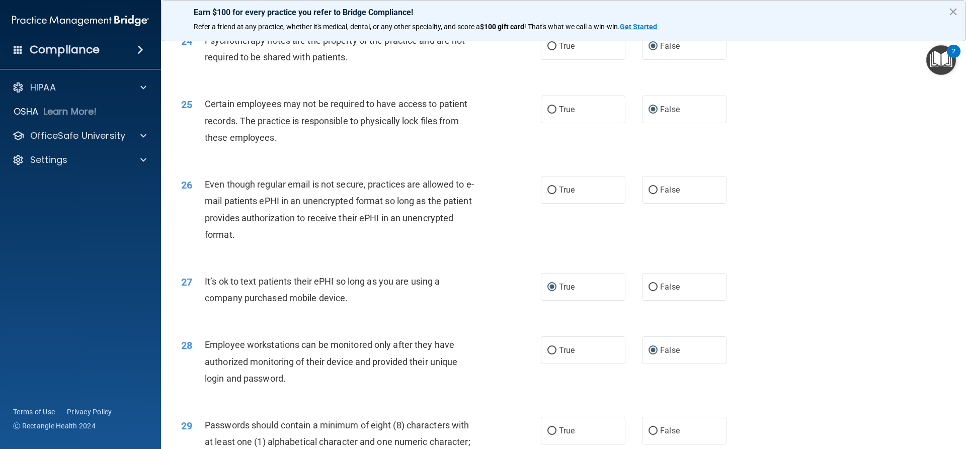
radio input "true"
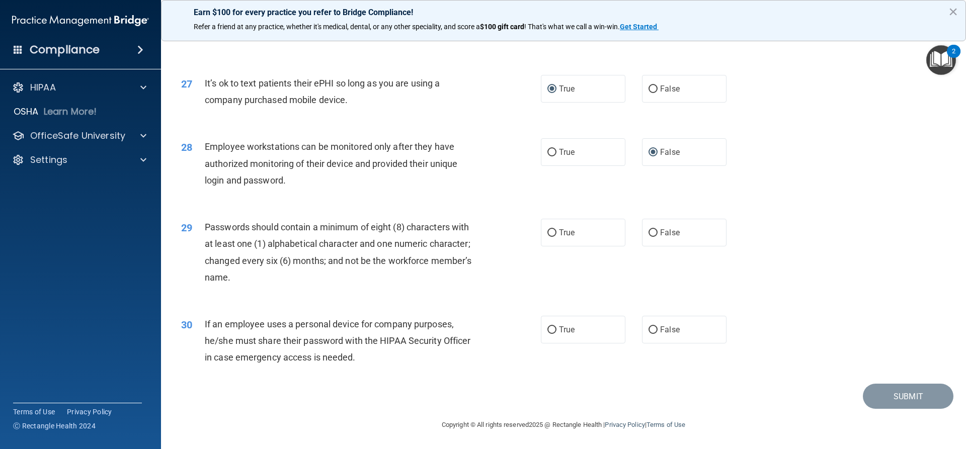
scroll to position [2076, 0]
click at [649, 235] on input "False" at bounding box center [653, 233] width 9 height 8
radio input "true"
click at [552, 331] on input "True" at bounding box center [551, 331] width 9 height 8
radio input "true"
